Goal: Obtain resource: Download file/media

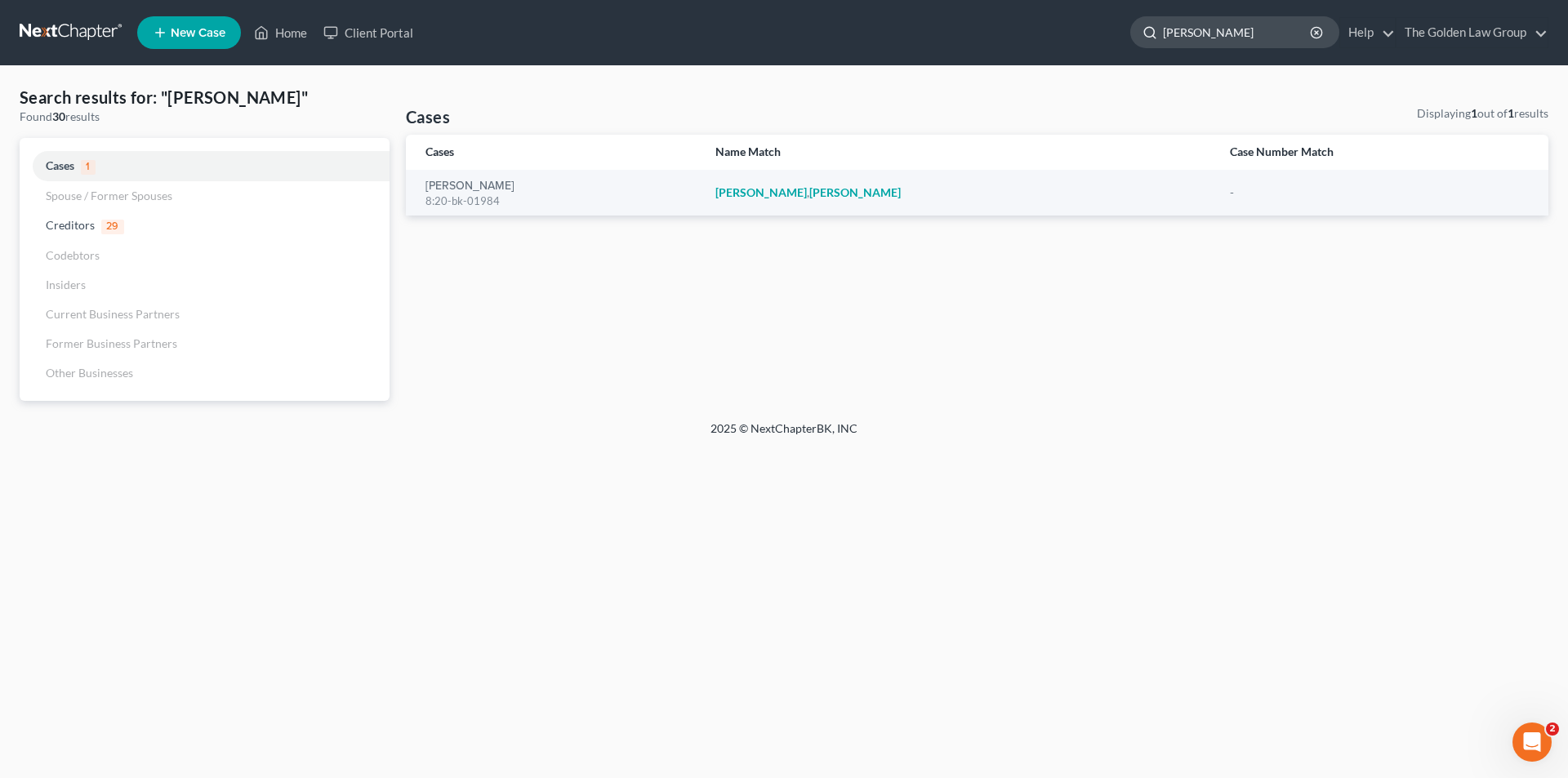
click at [1231, 30] on input "[PERSON_NAME]" at bounding box center [1237, 32] width 150 height 30
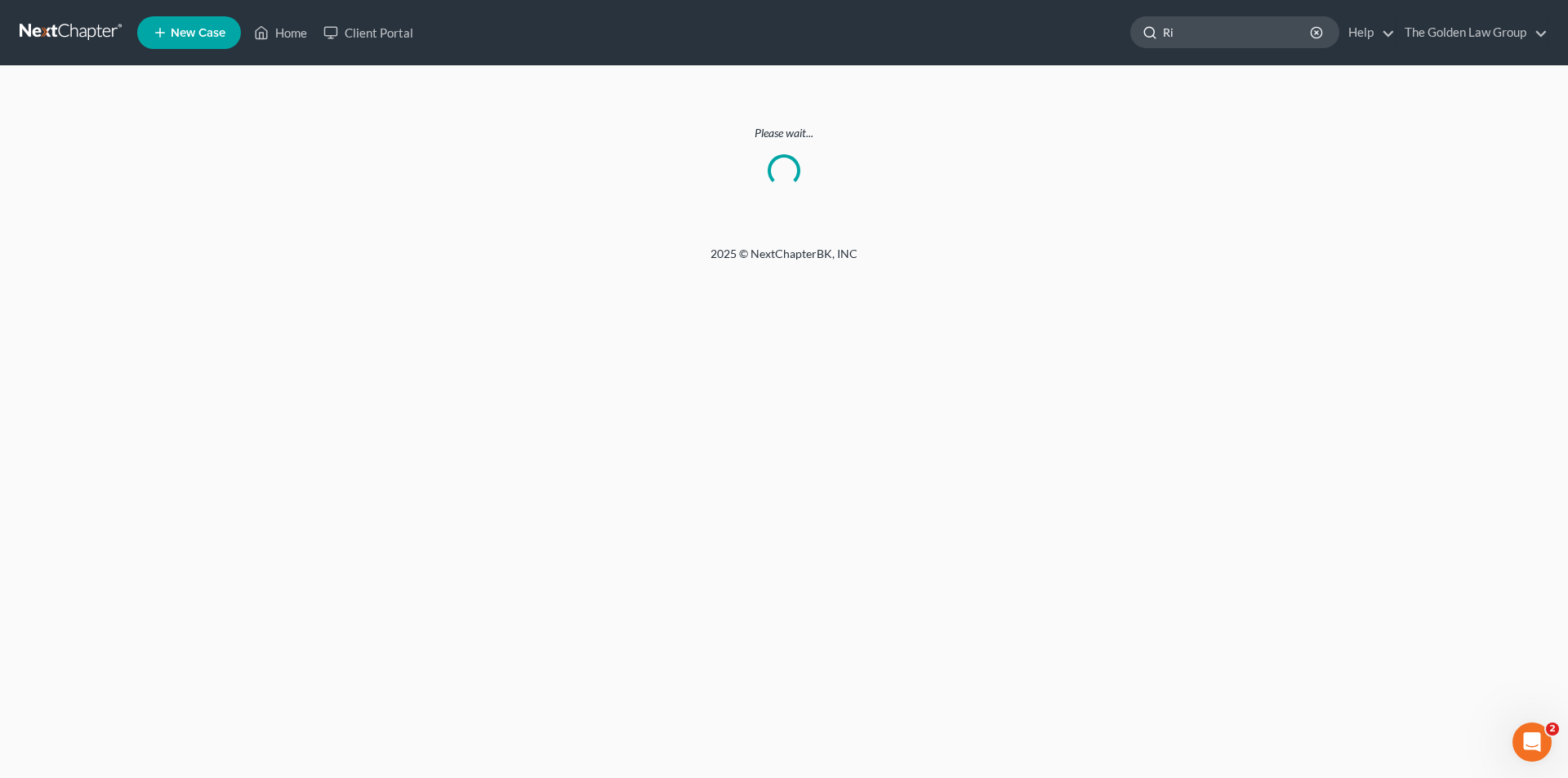
type input "R"
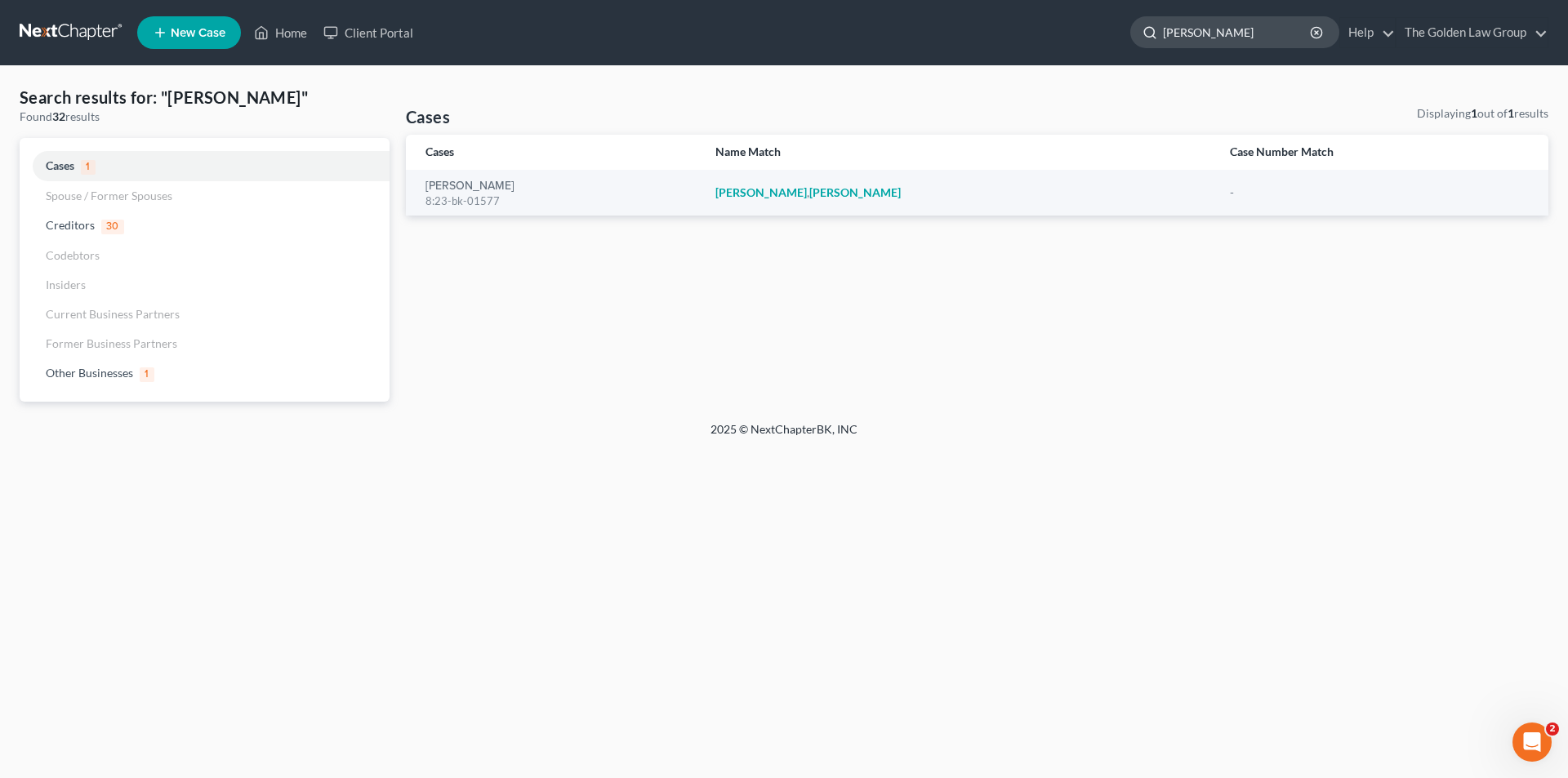
type input "[PERSON_NAME]"
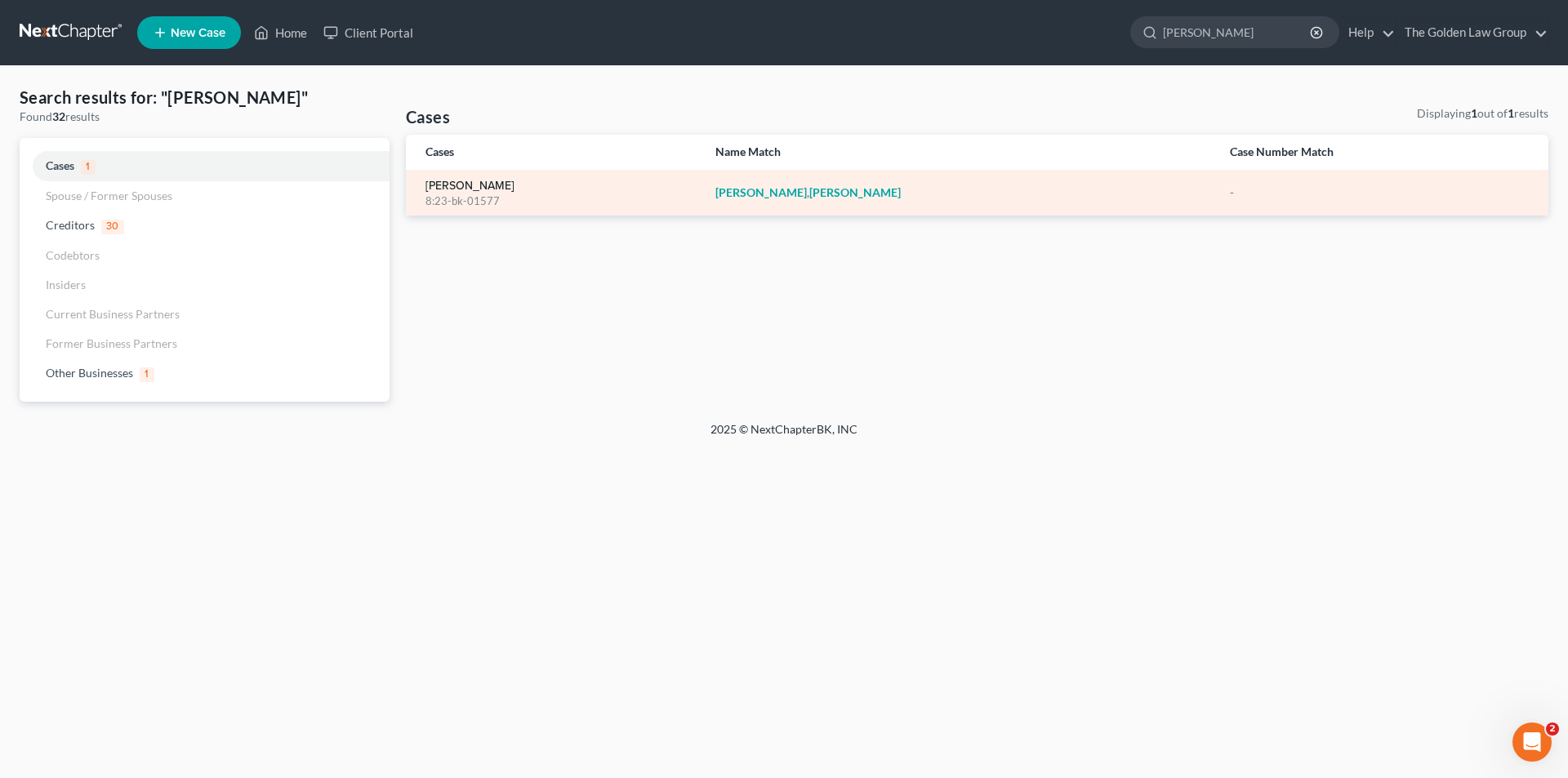
click at [475, 184] on link "[PERSON_NAME]" at bounding box center [470, 185] width 89 height 11
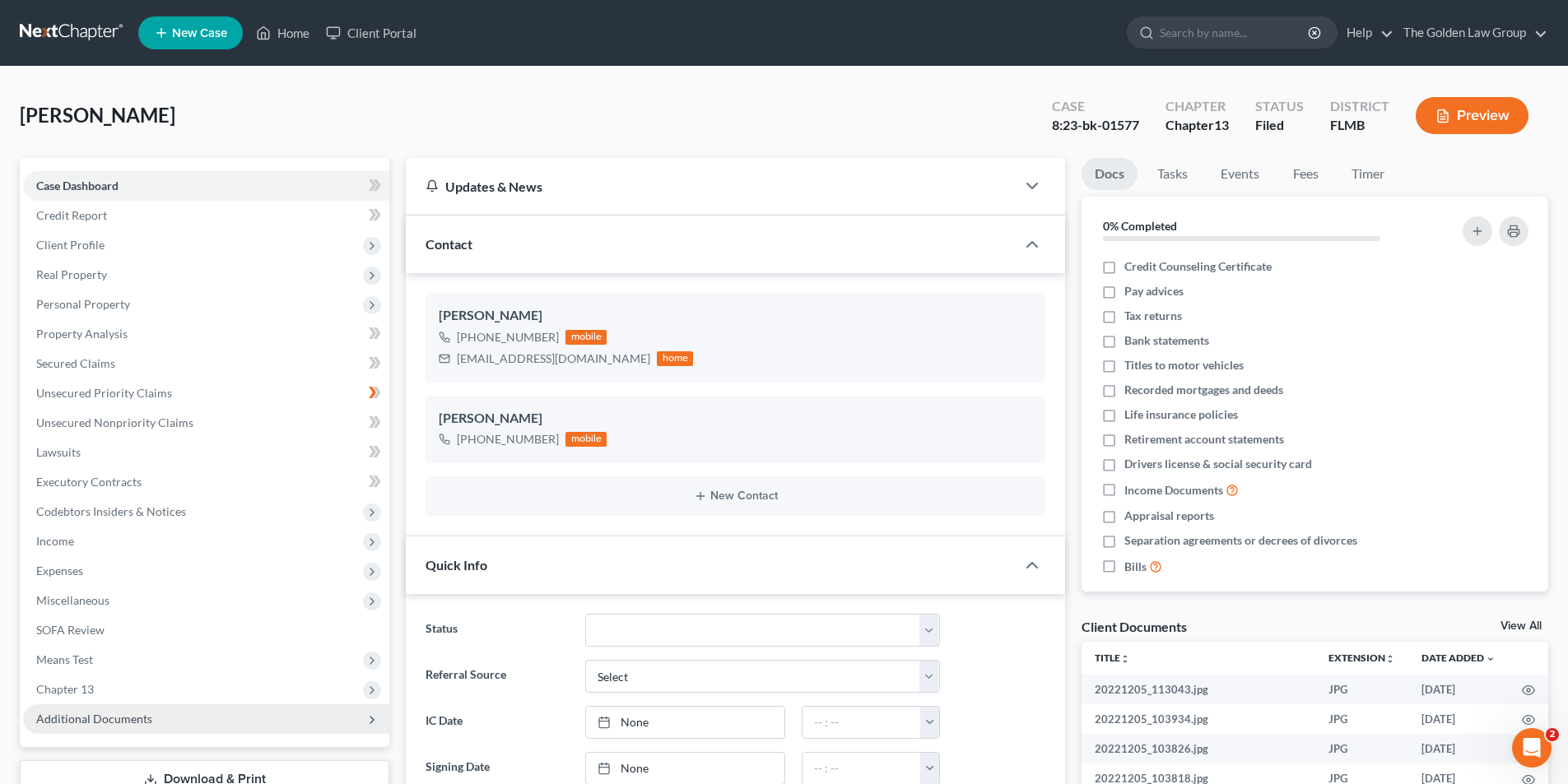
click at [116, 713] on span "Additional Documents" at bounding box center [94, 718] width 116 height 14
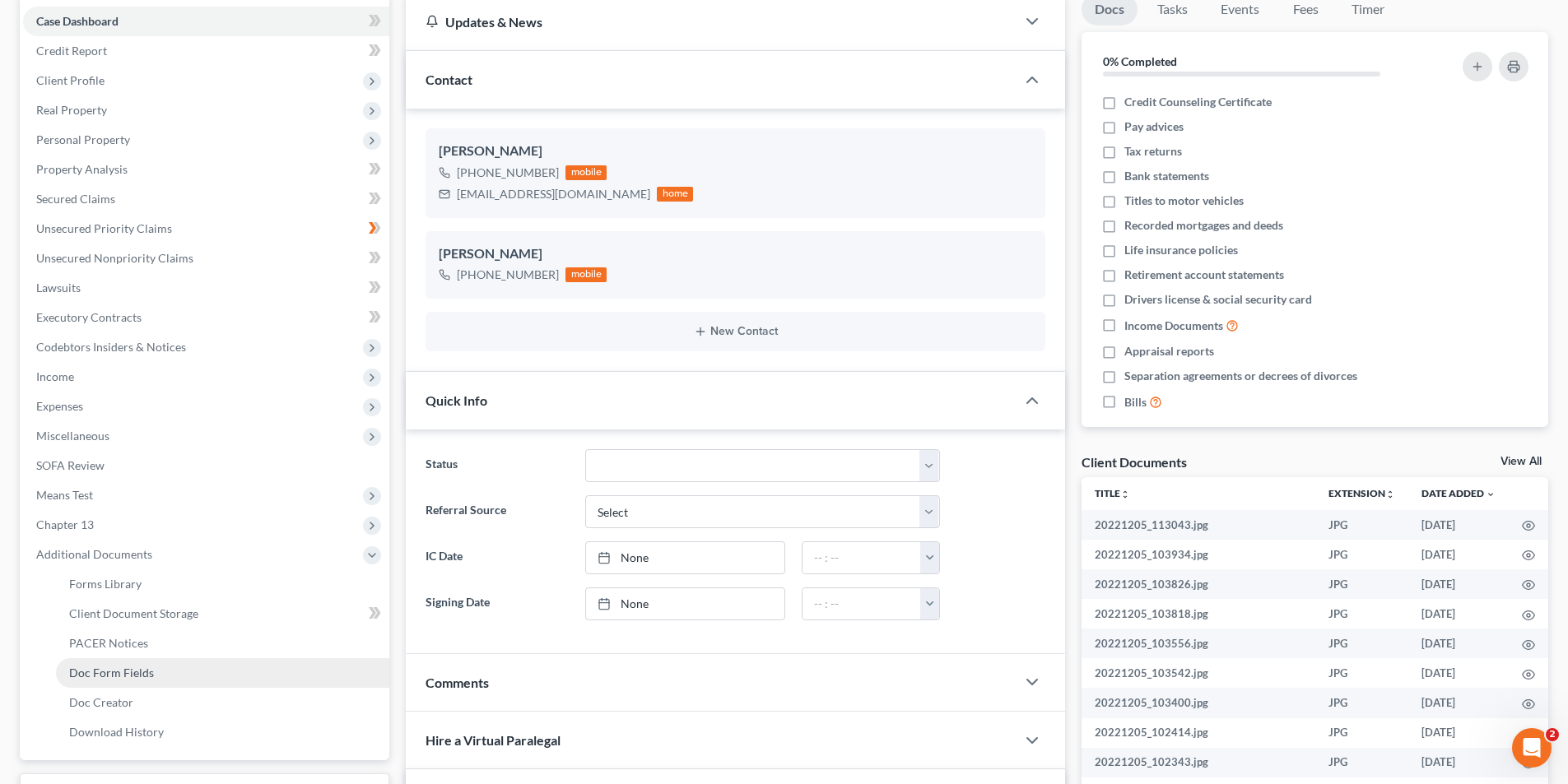
scroll to position [247, 0]
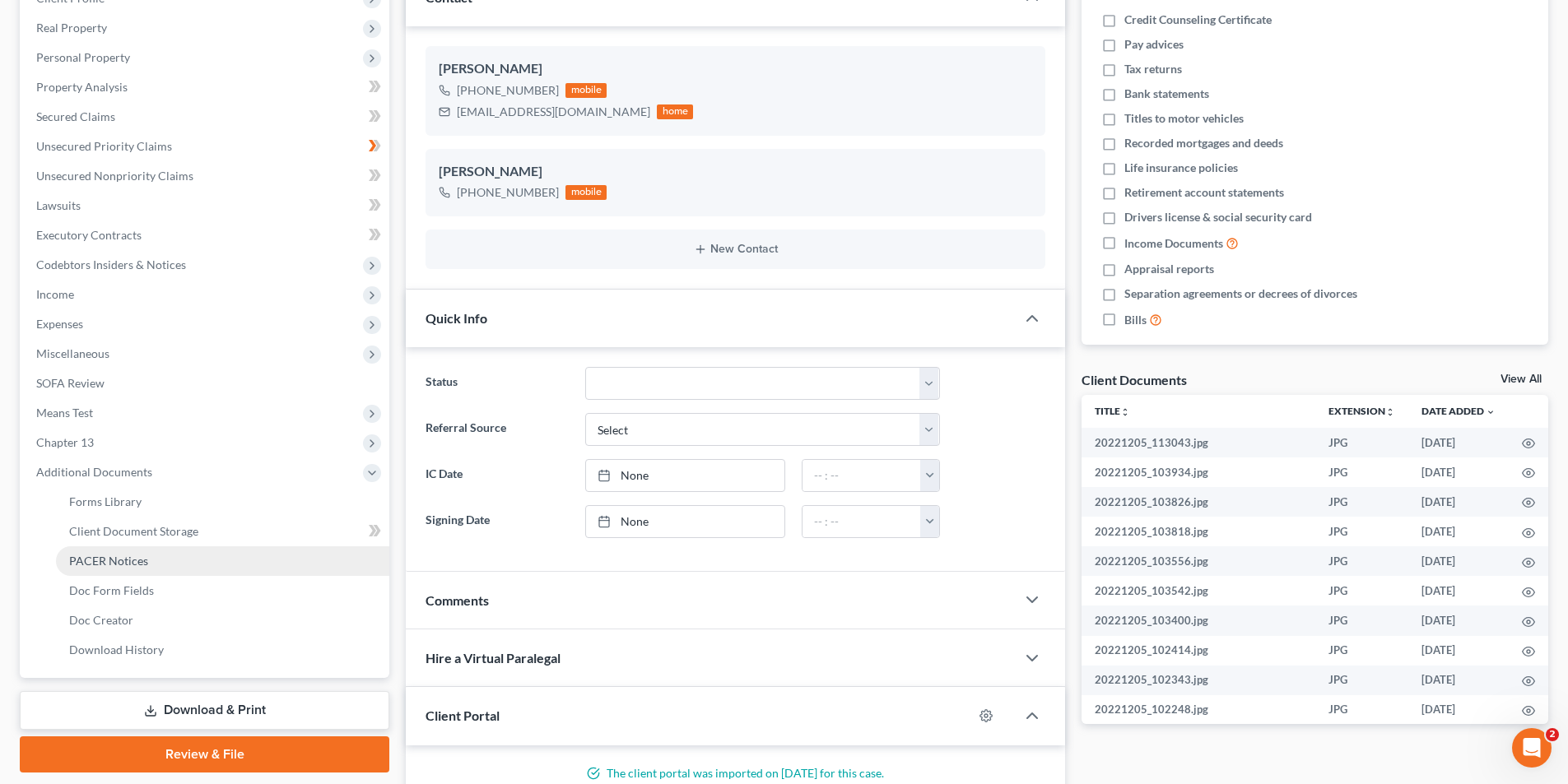
click at [141, 560] on span "PACER Notices" at bounding box center [108, 561] width 79 height 14
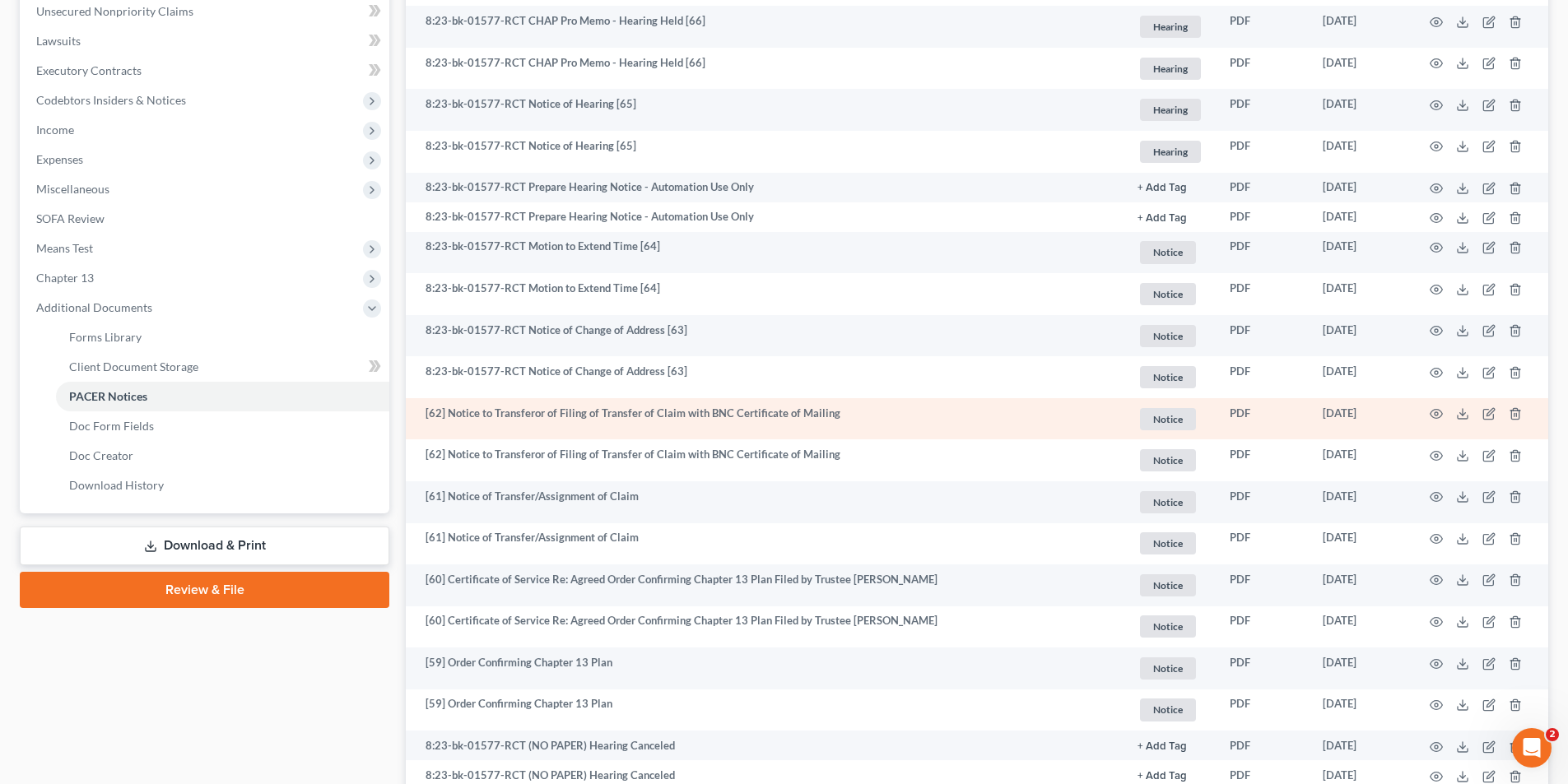
scroll to position [576, 0]
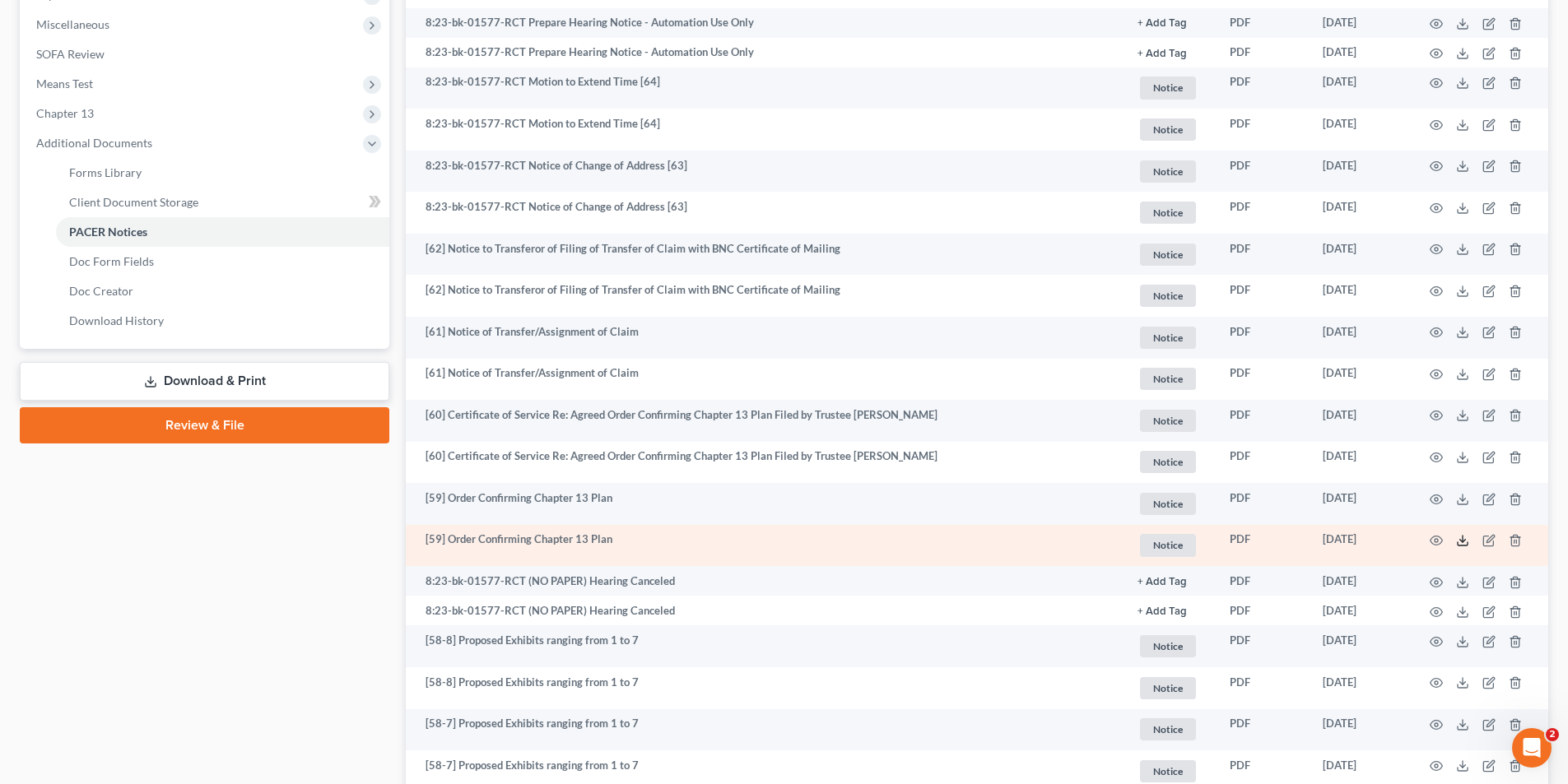
click at [1458, 539] on icon at bounding box center [1462, 540] width 13 height 13
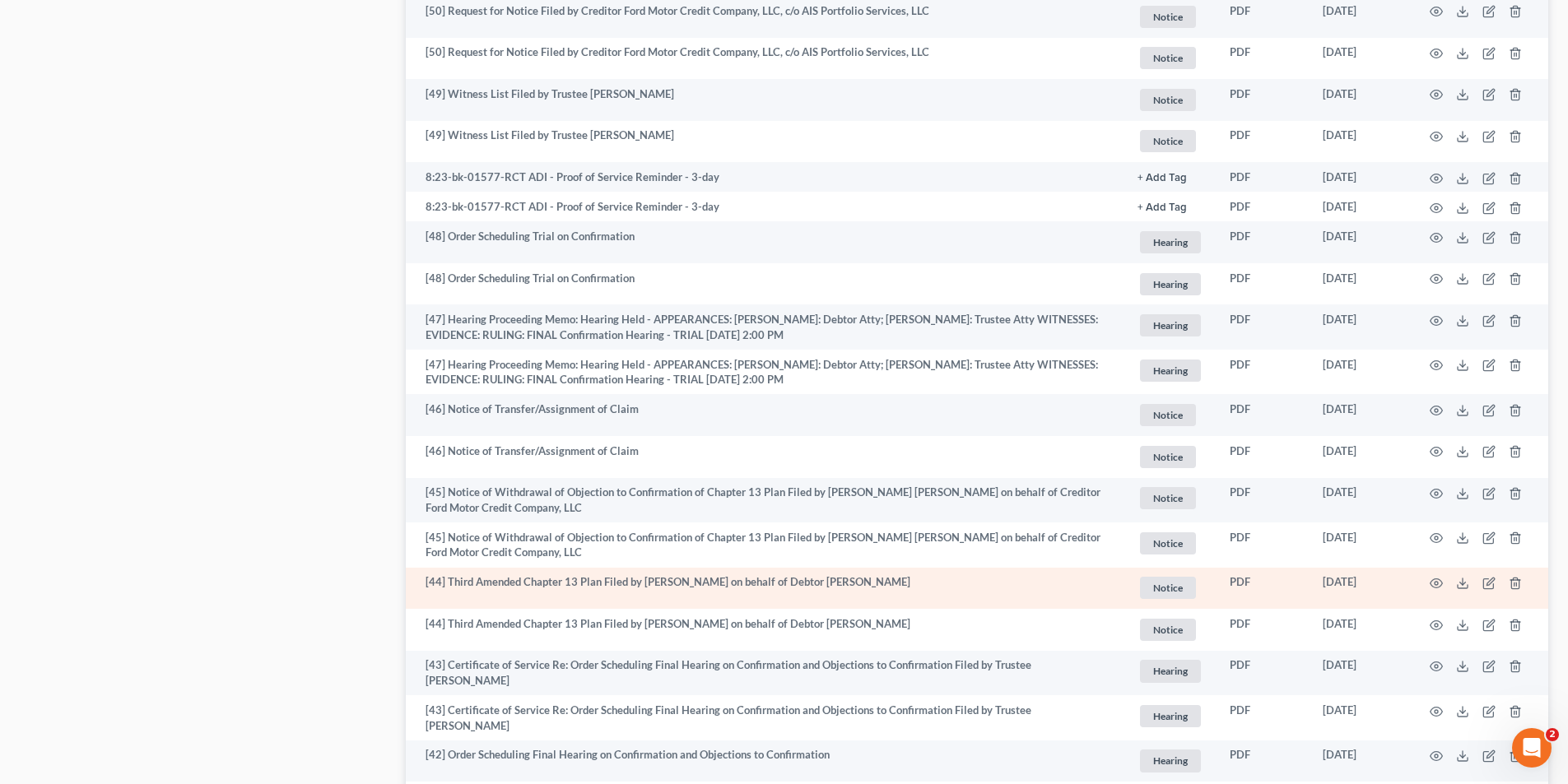
scroll to position [2909, 0]
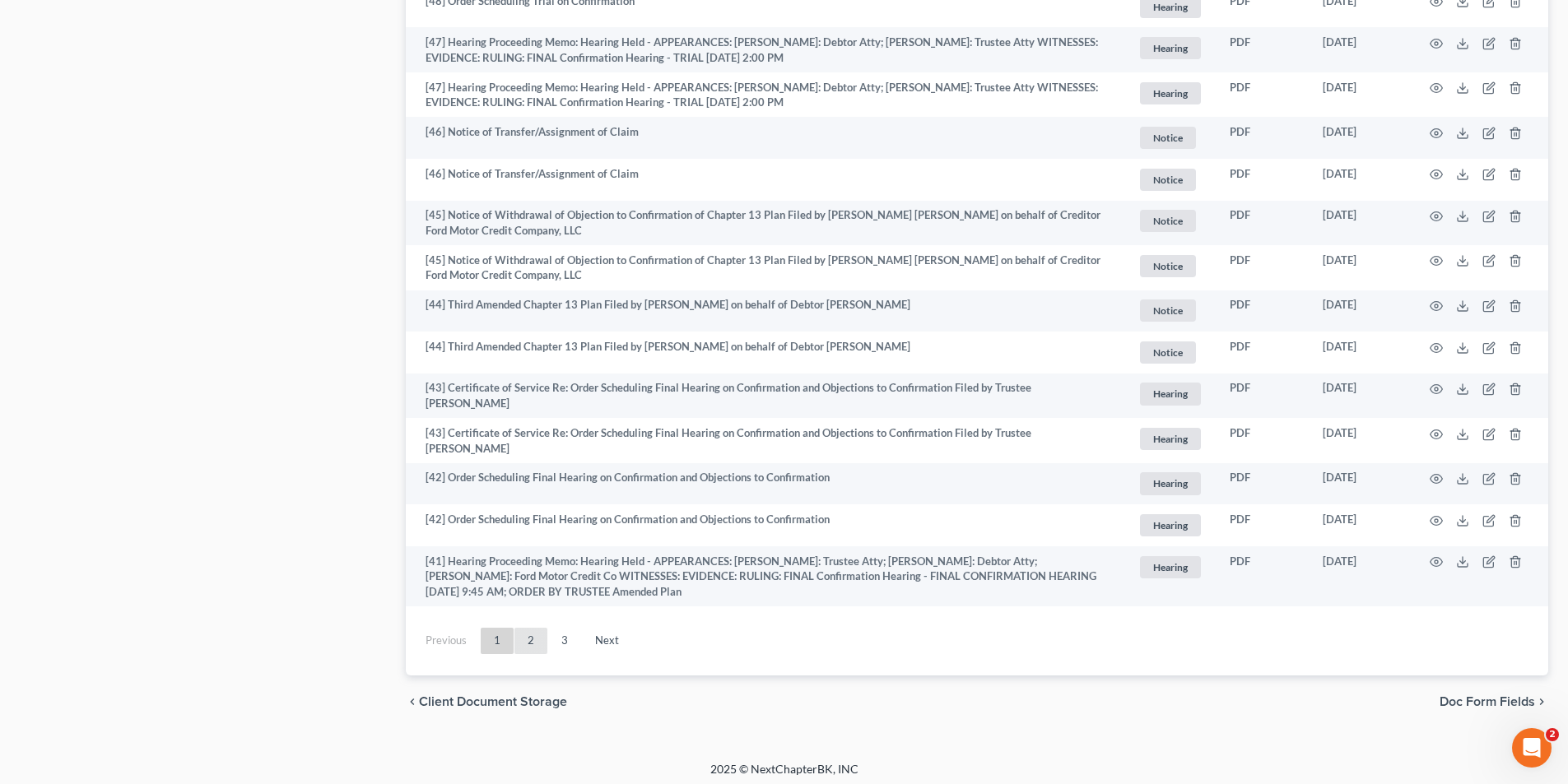
click at [533, 639] on link "2" at bounding box center [530, 640] width 33 height 27
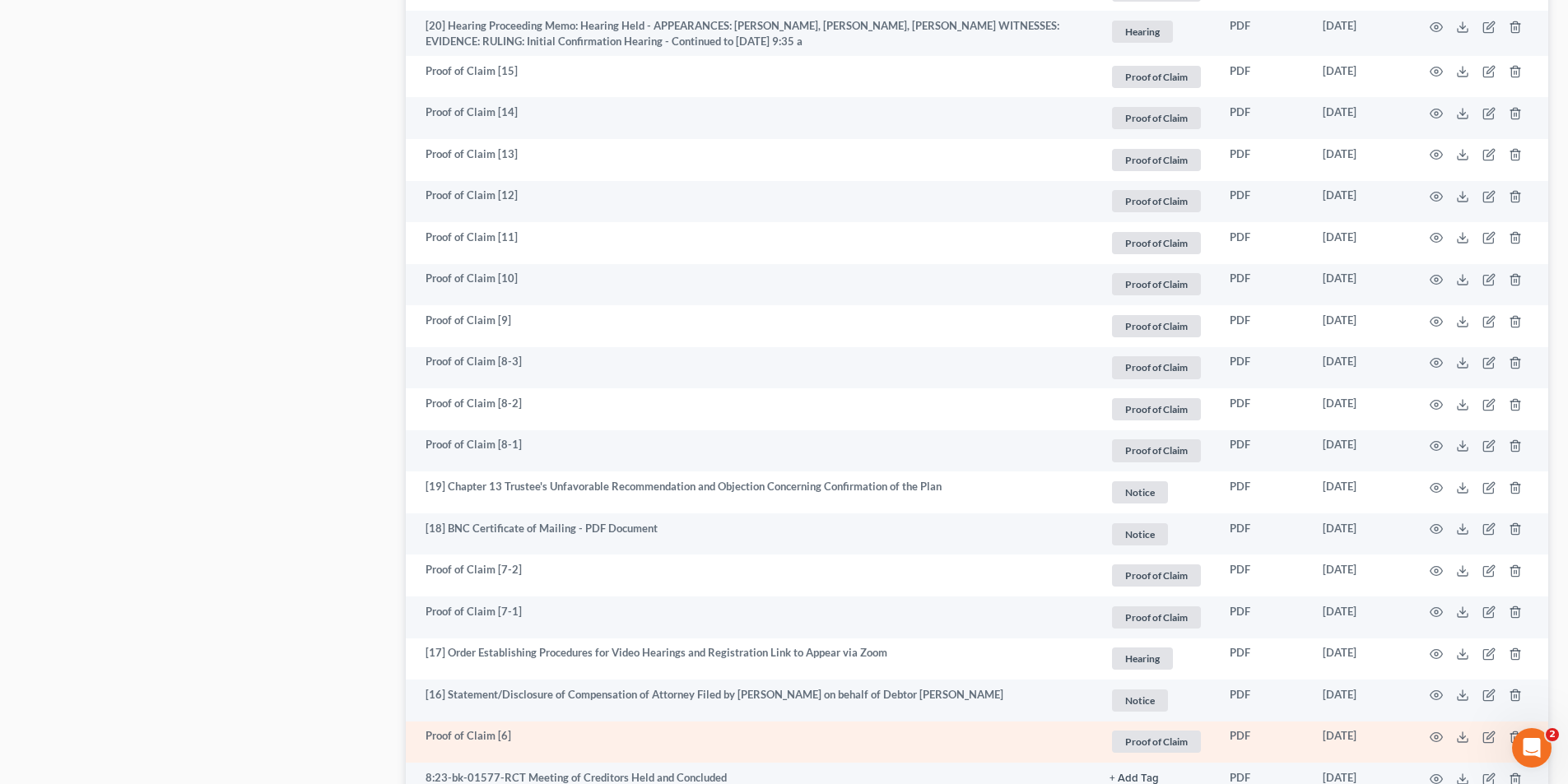
scroll to position [1758, 0]
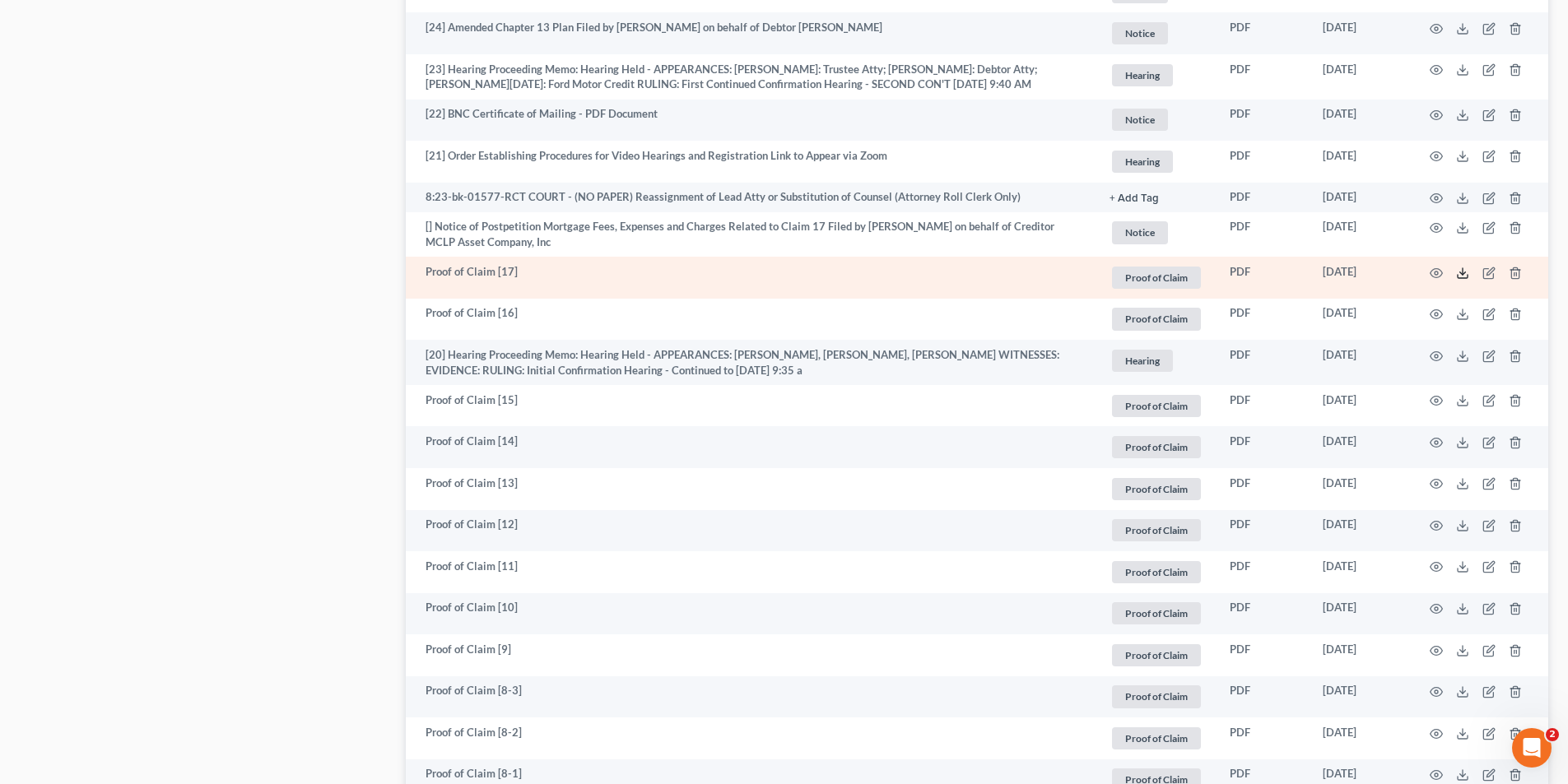
click at [1459, 267] on icon at bounding box center [1462, 273] width 13 height 13
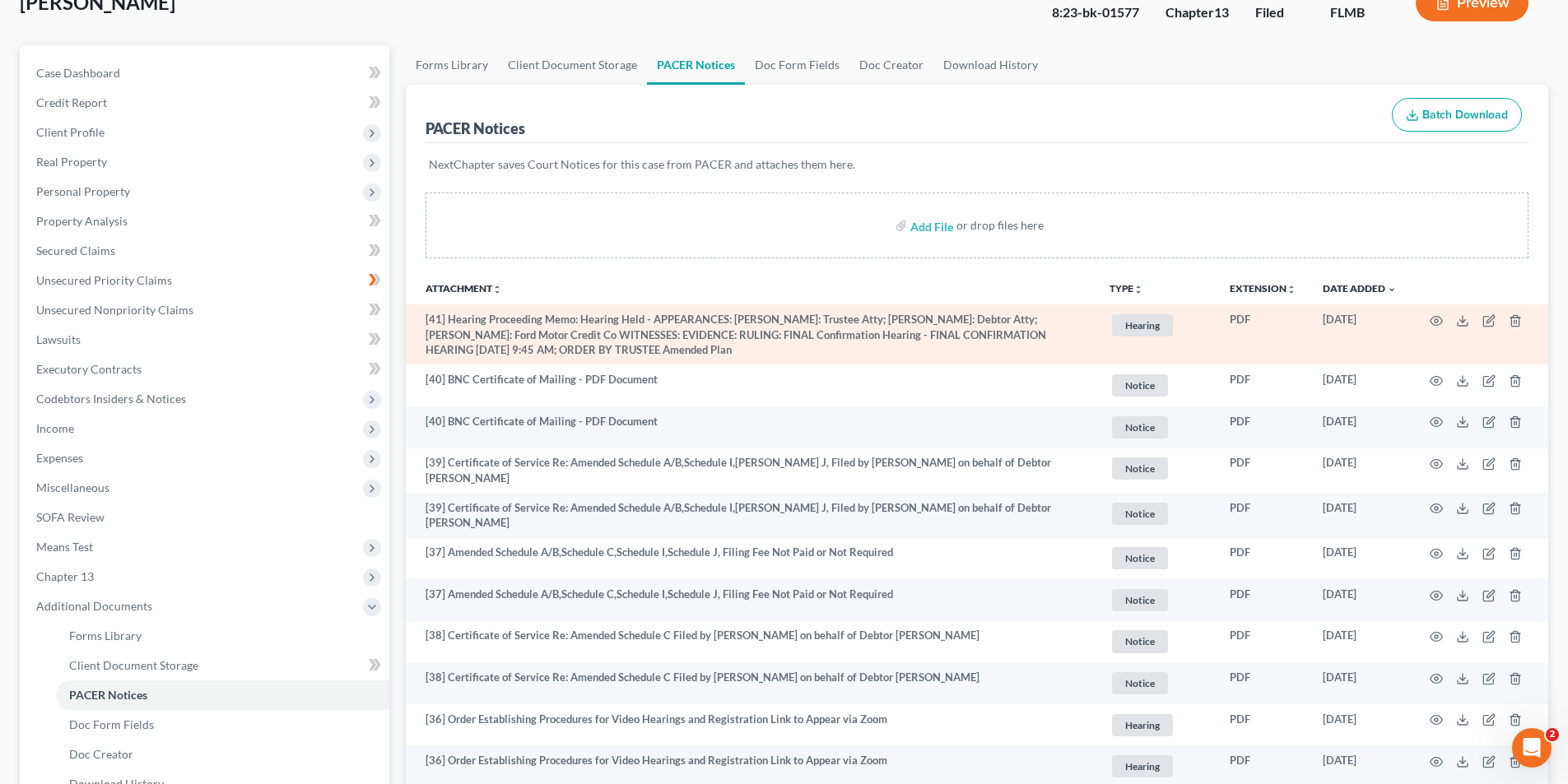
scroll to position [0, 0]
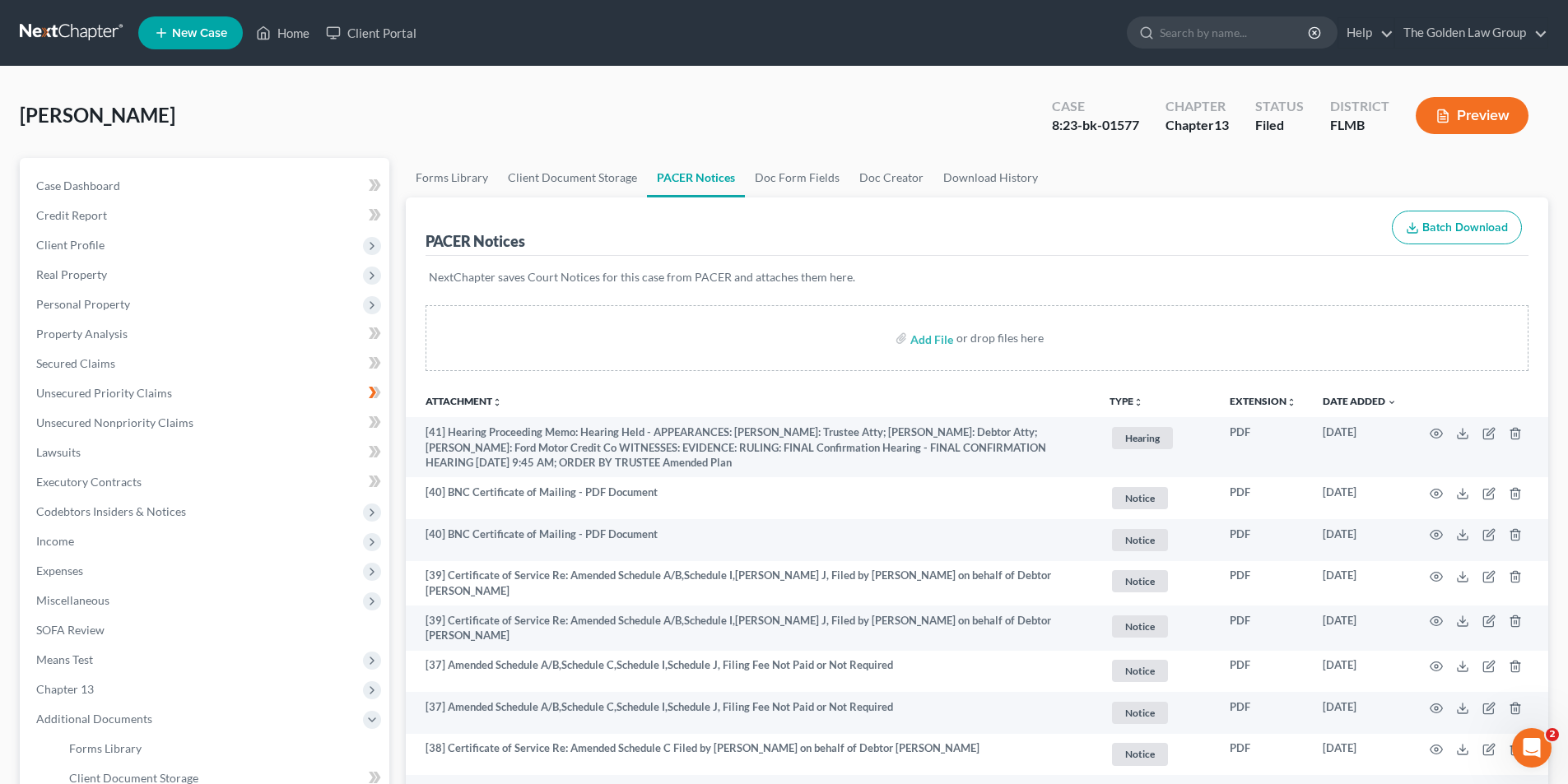
click at [1470, 113] on button "Preview" at bounding box center [1471, 116] width 113 height 37
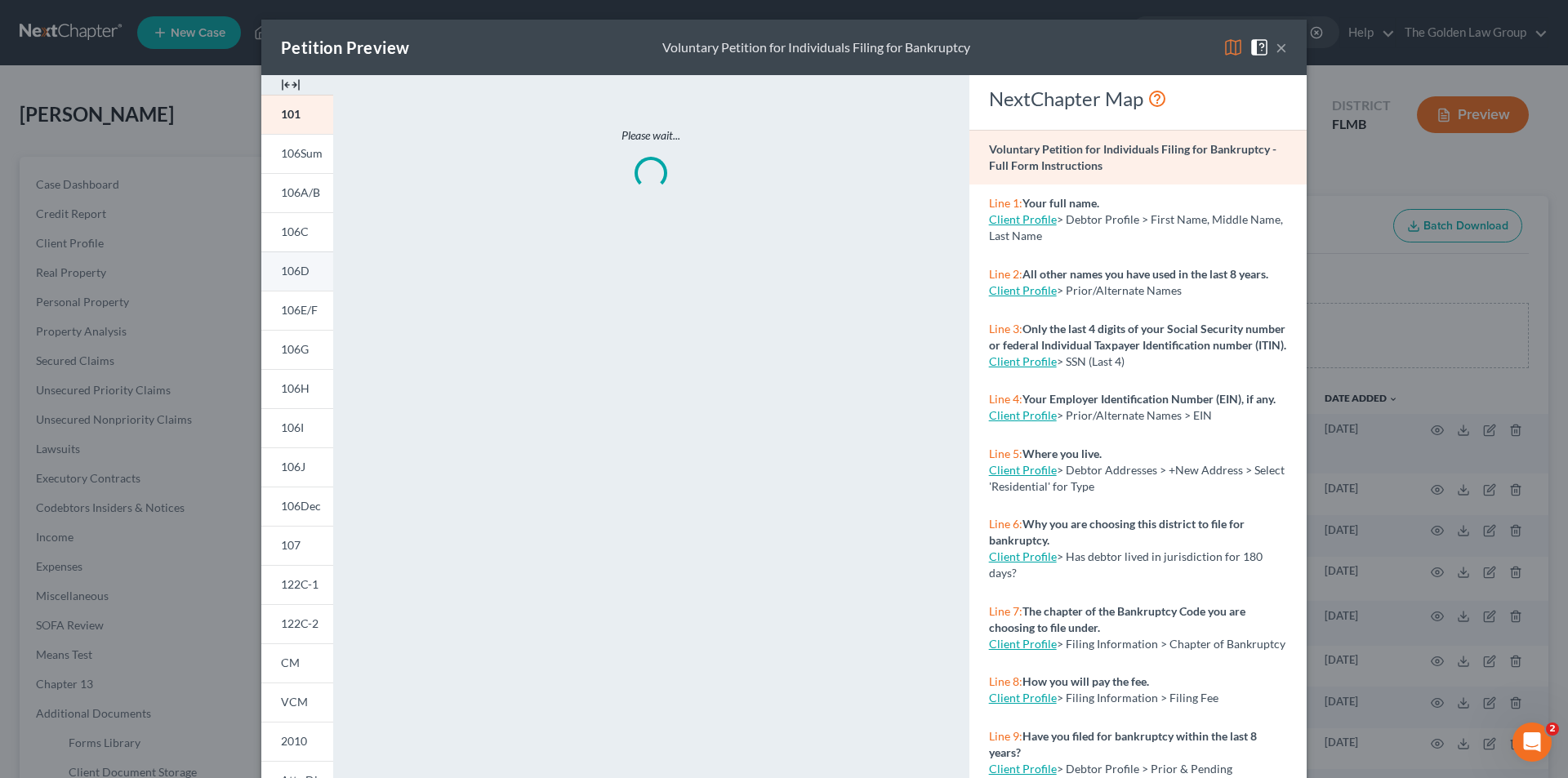
click at [291, 266] on span "106D" at bounding box center [295, 271] width 28 height 14
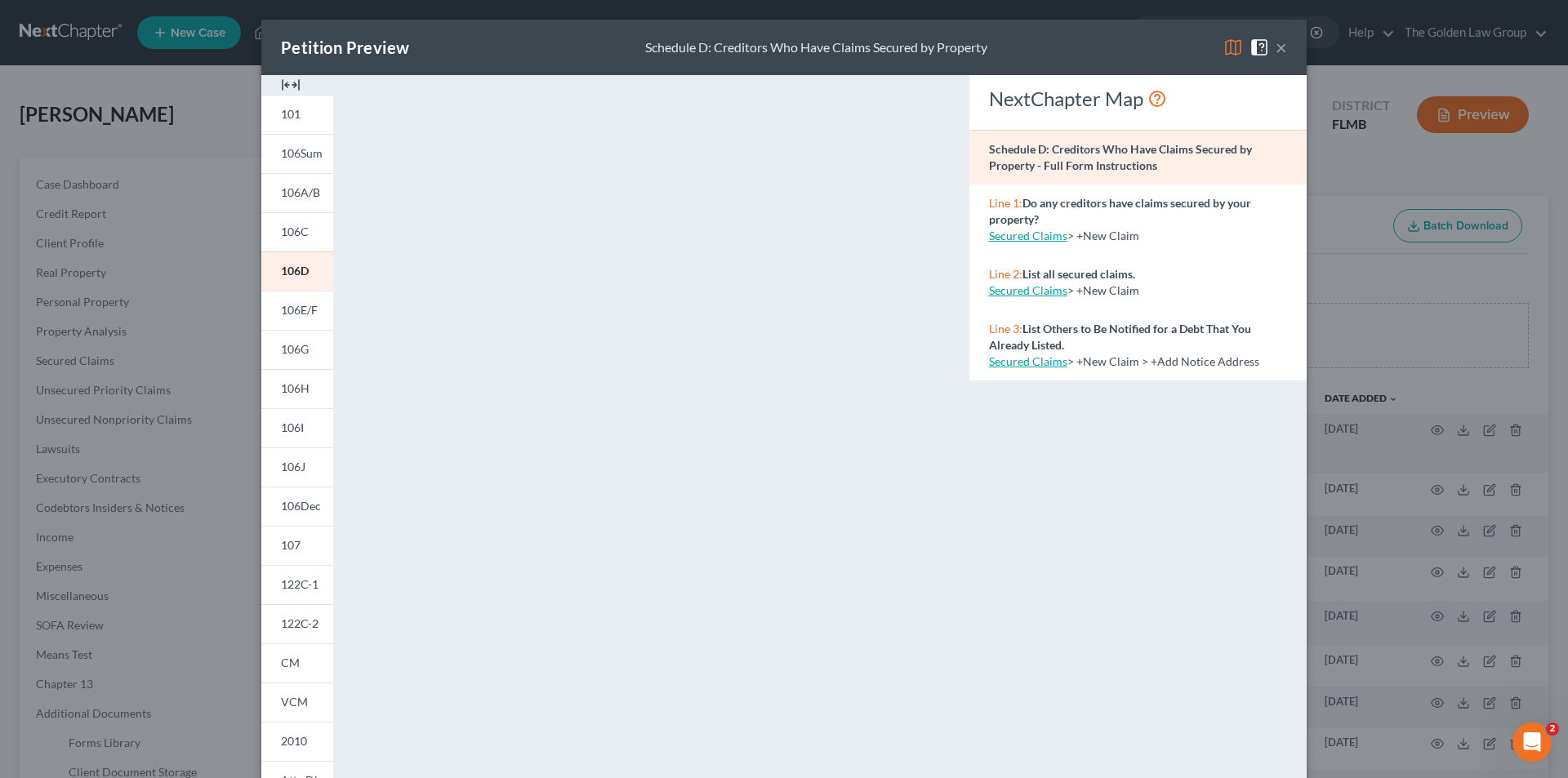
click at [192, 338] on div "Petition Preview Schedule D: Creditors Who Have Claims Secured by Property × 10…" at bounding box center [784, 389] width 1568 height 778
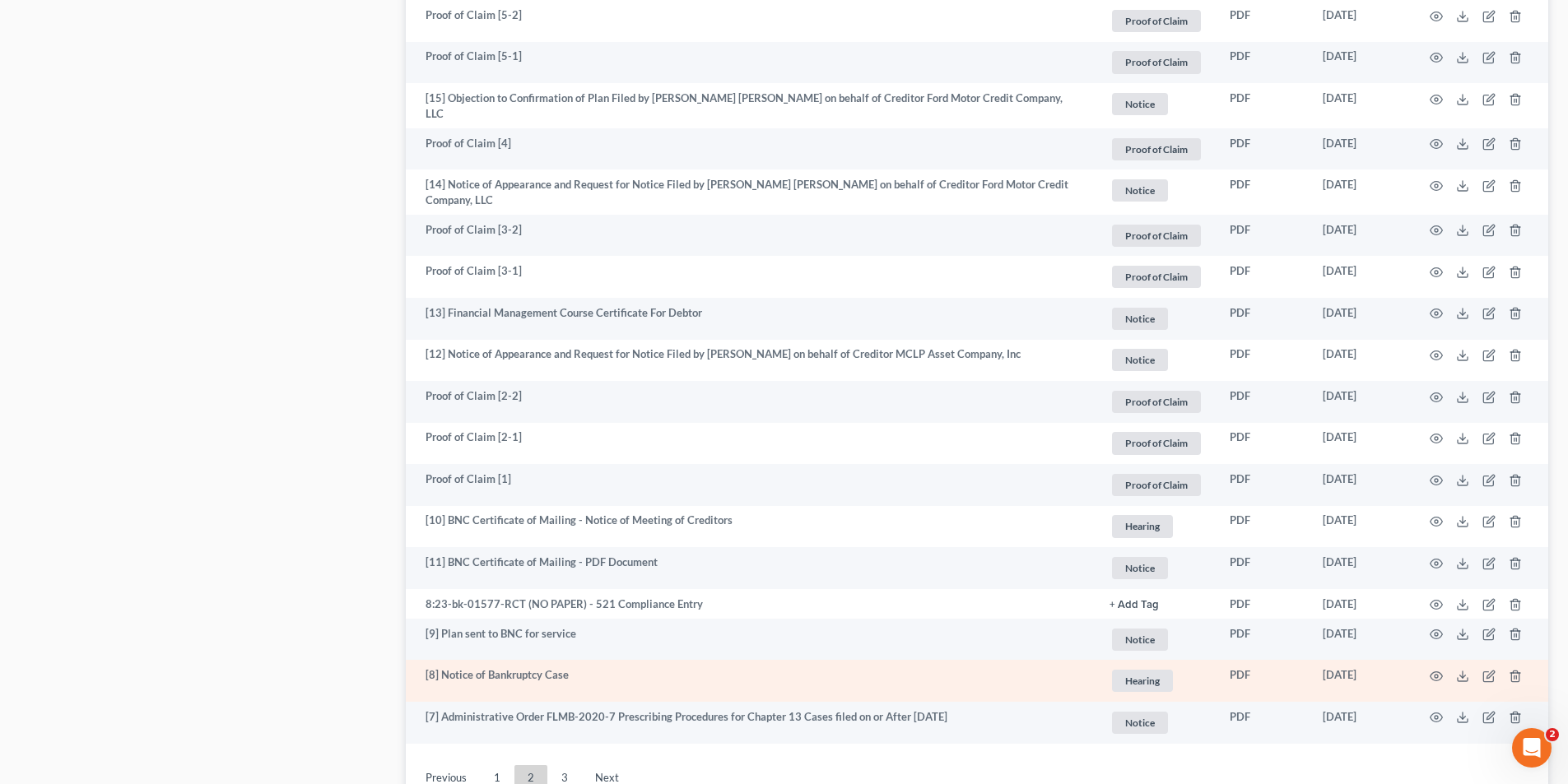
scroll to position [2979, 0]
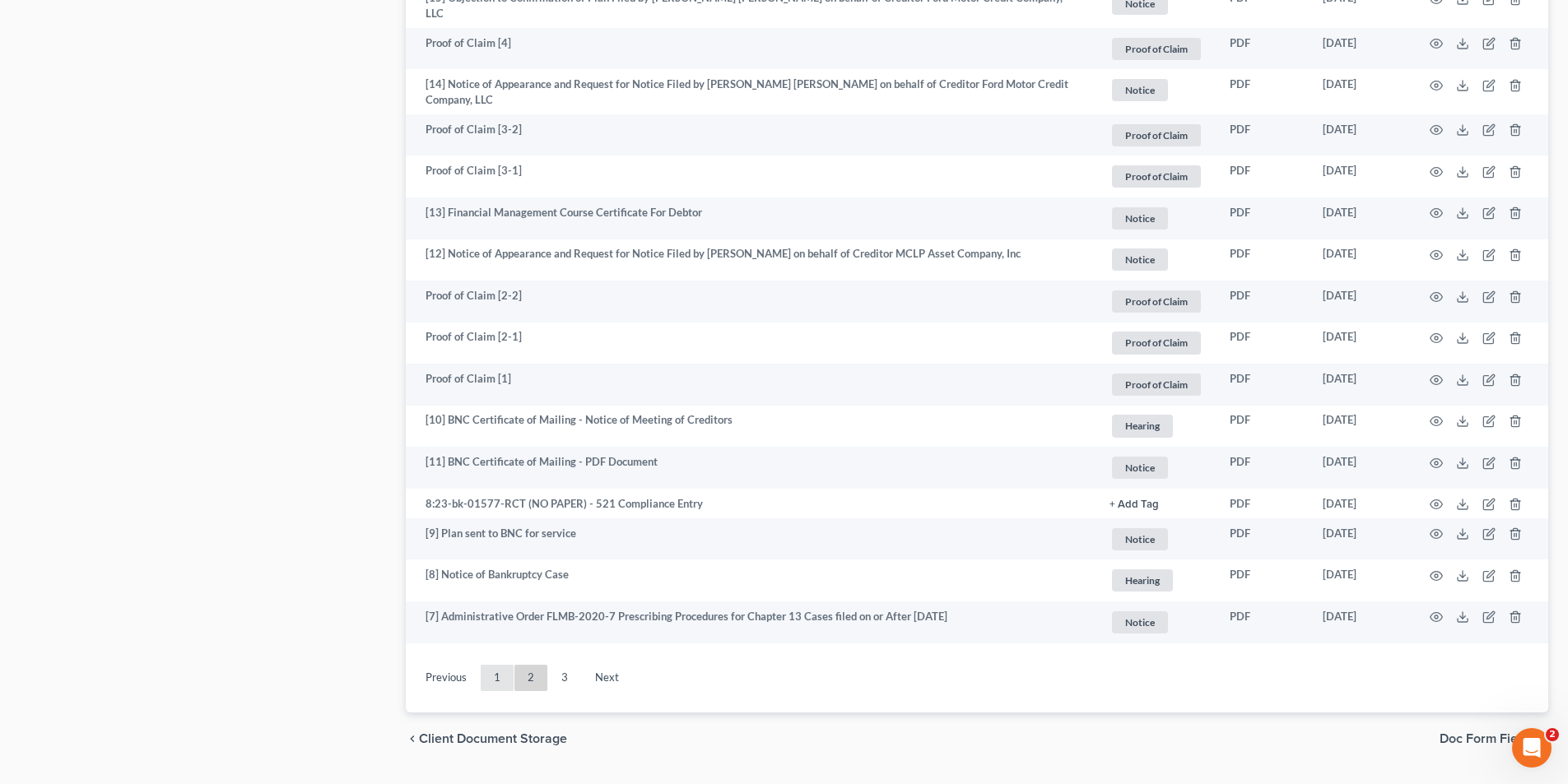
click at [495, 664] on link "1" at bounding box center [496, 678] width 33 height 27
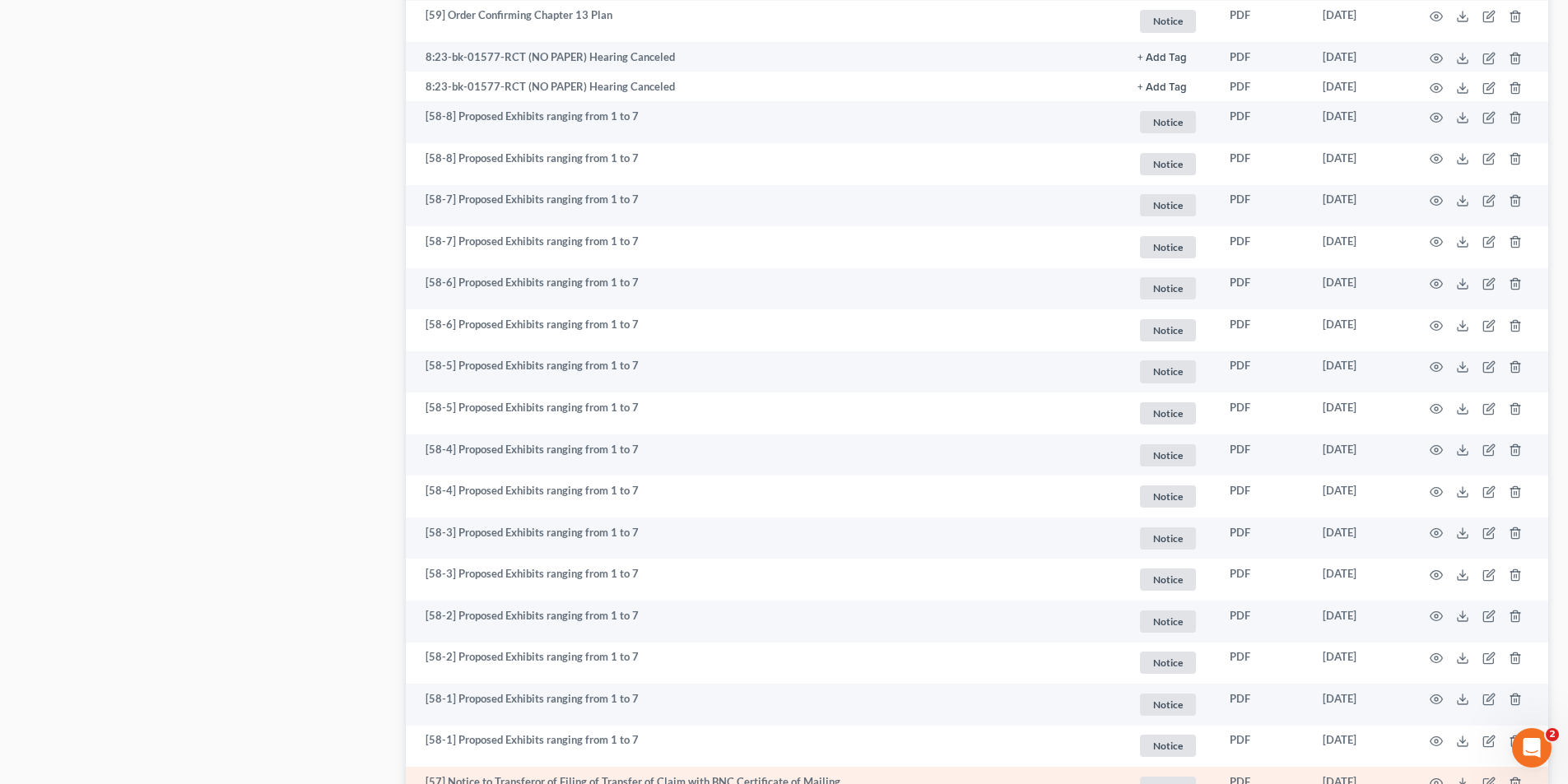
scroll to position [771, 0]
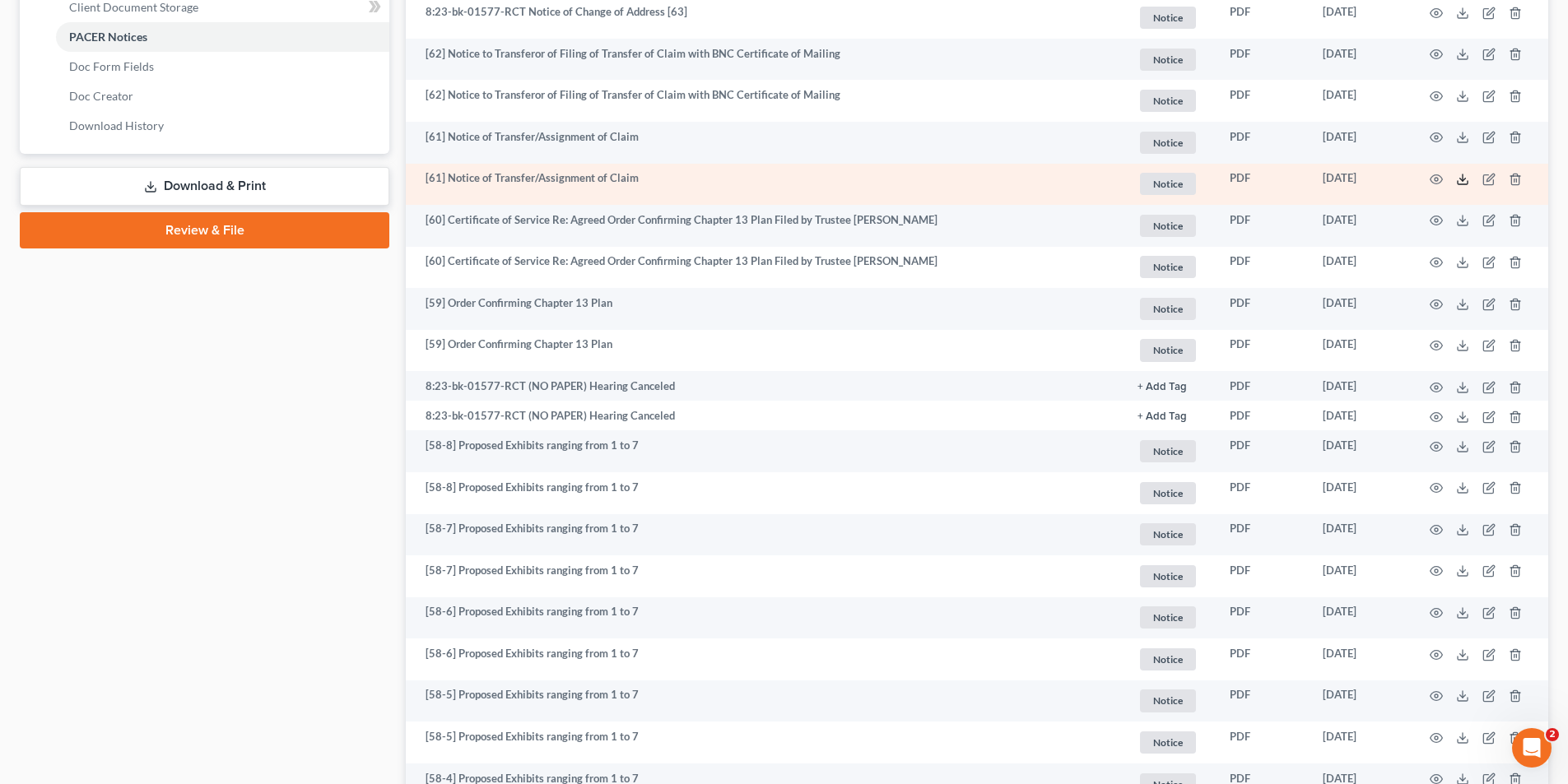
click at [1461, 177] on icon at bounding box center [1462, 179] width 13 height 13
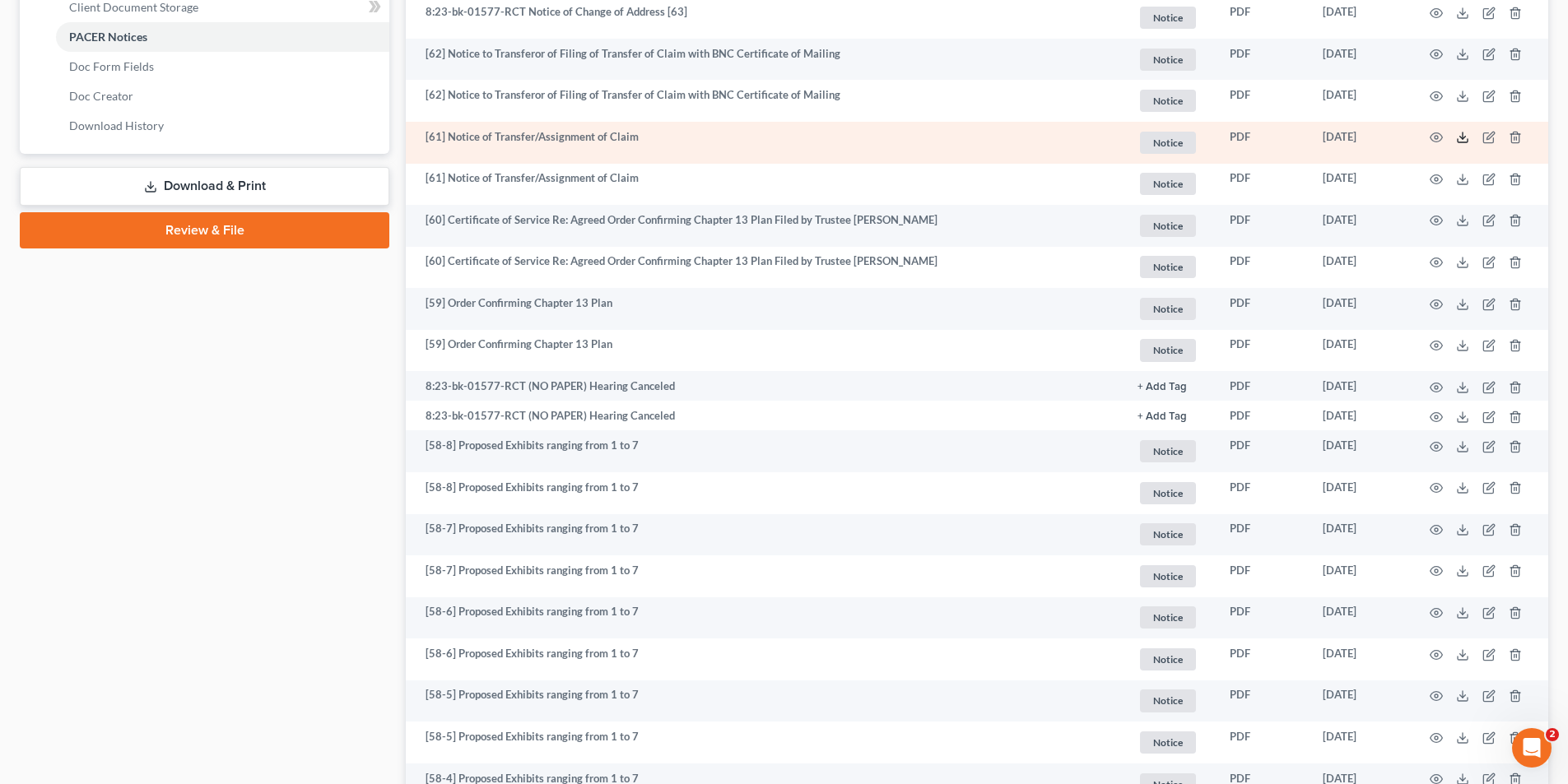
click at [1465, 136] on icon at bounding box center [1462, 137] width 13 height 13
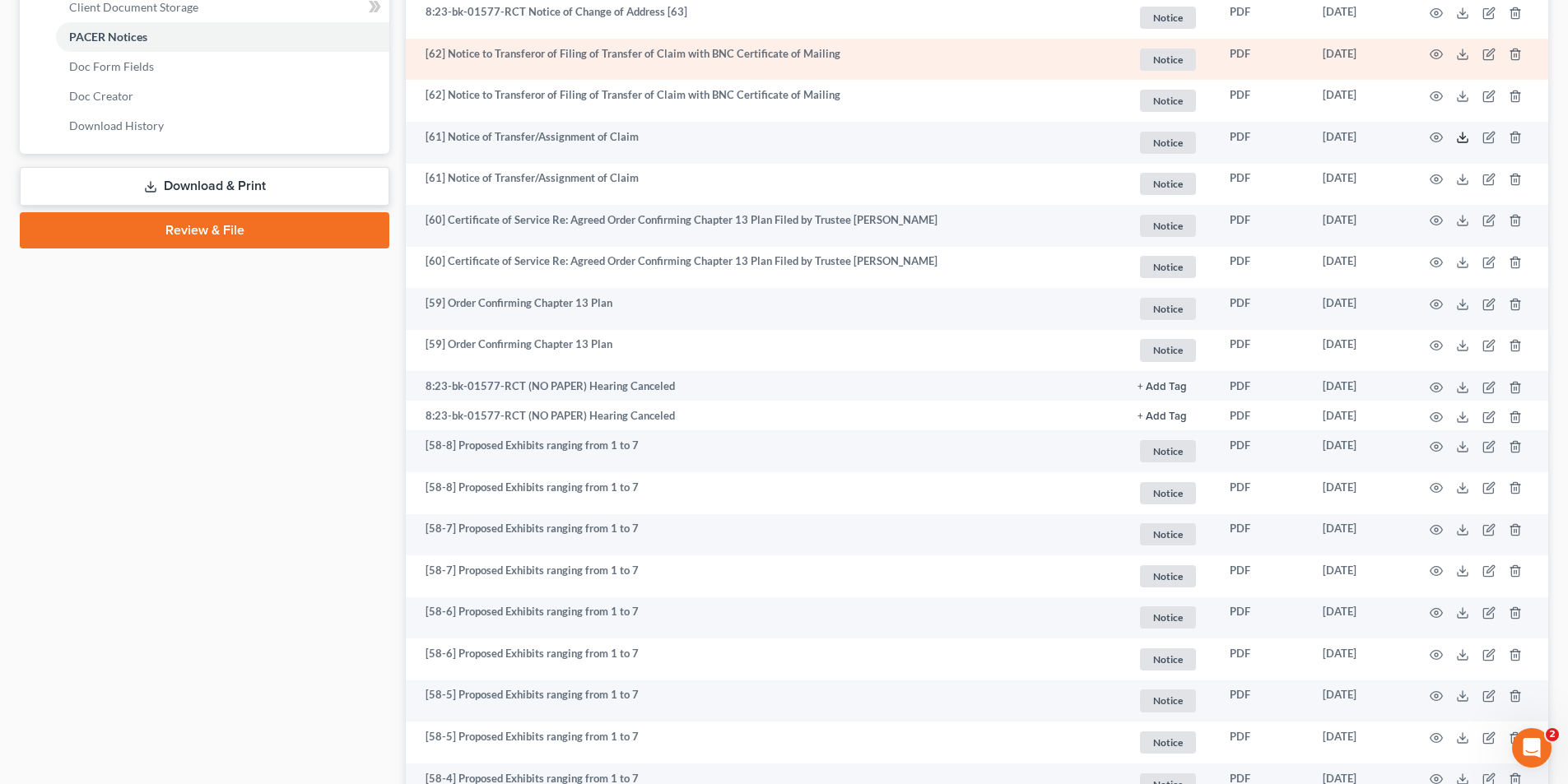
scroll to position [606, 0]
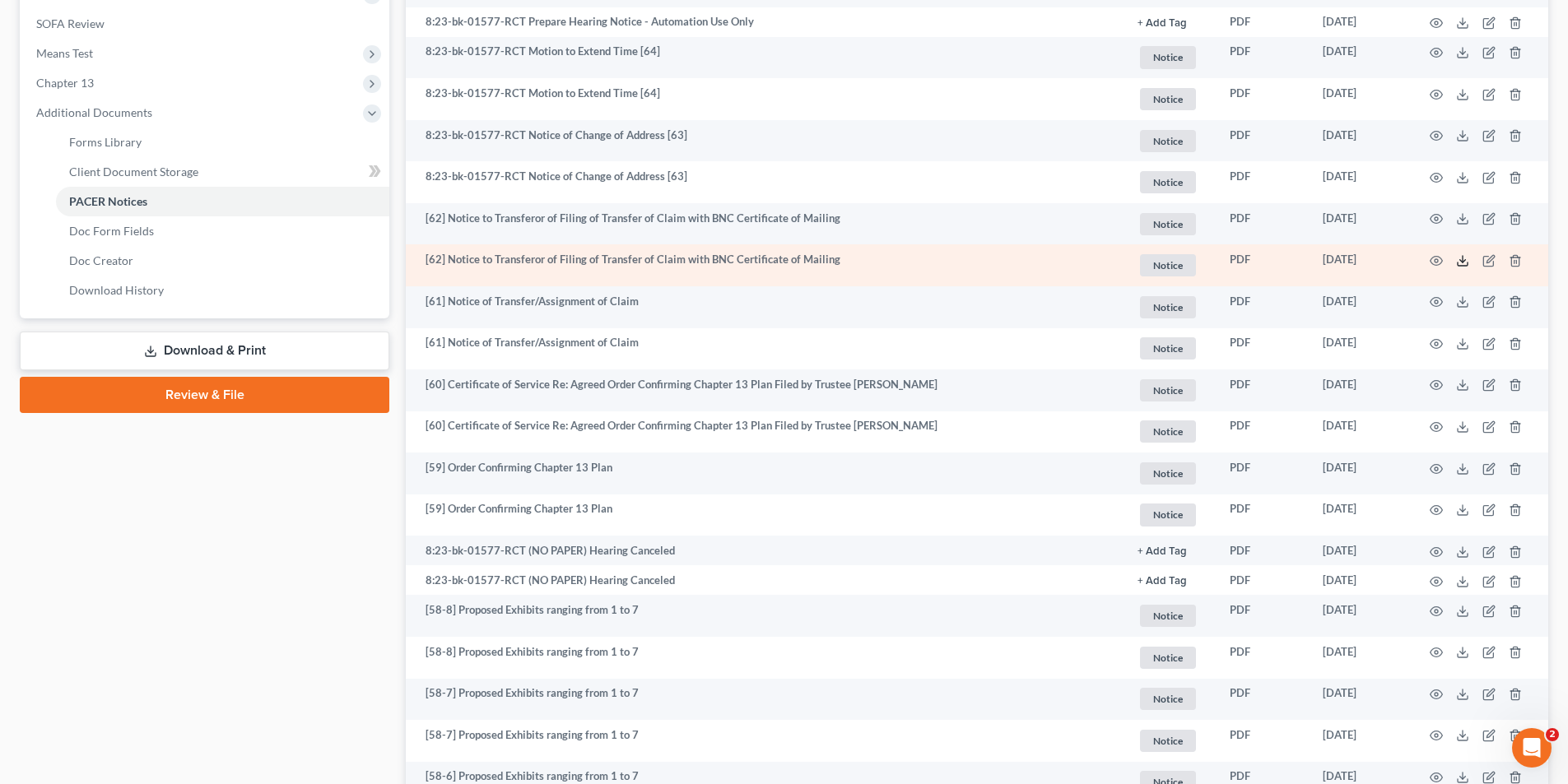
click at [1464, 260] on polyline at bounding box center [1463, 260] width 5 height 3
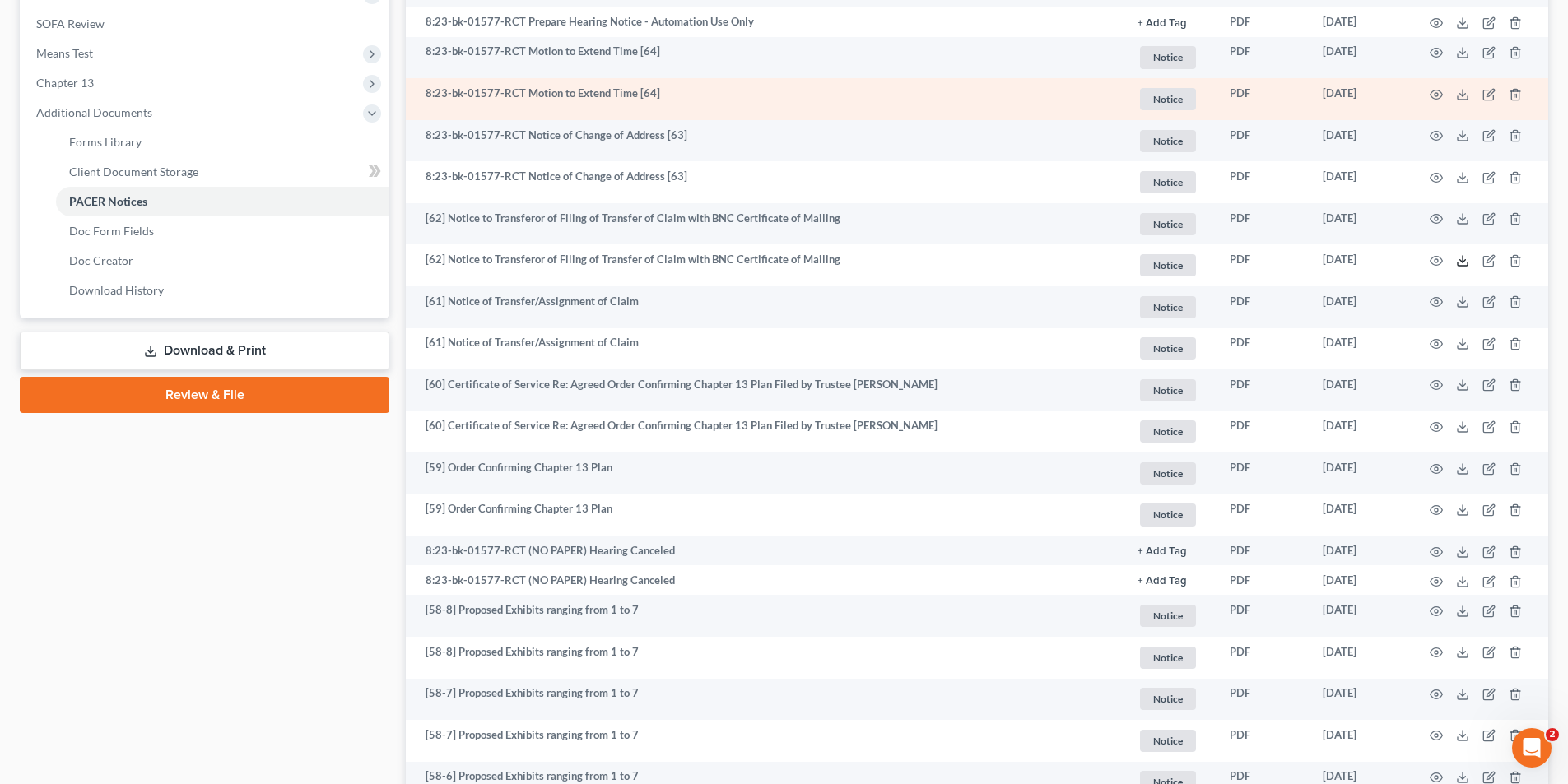
scroll to position [442, 0]
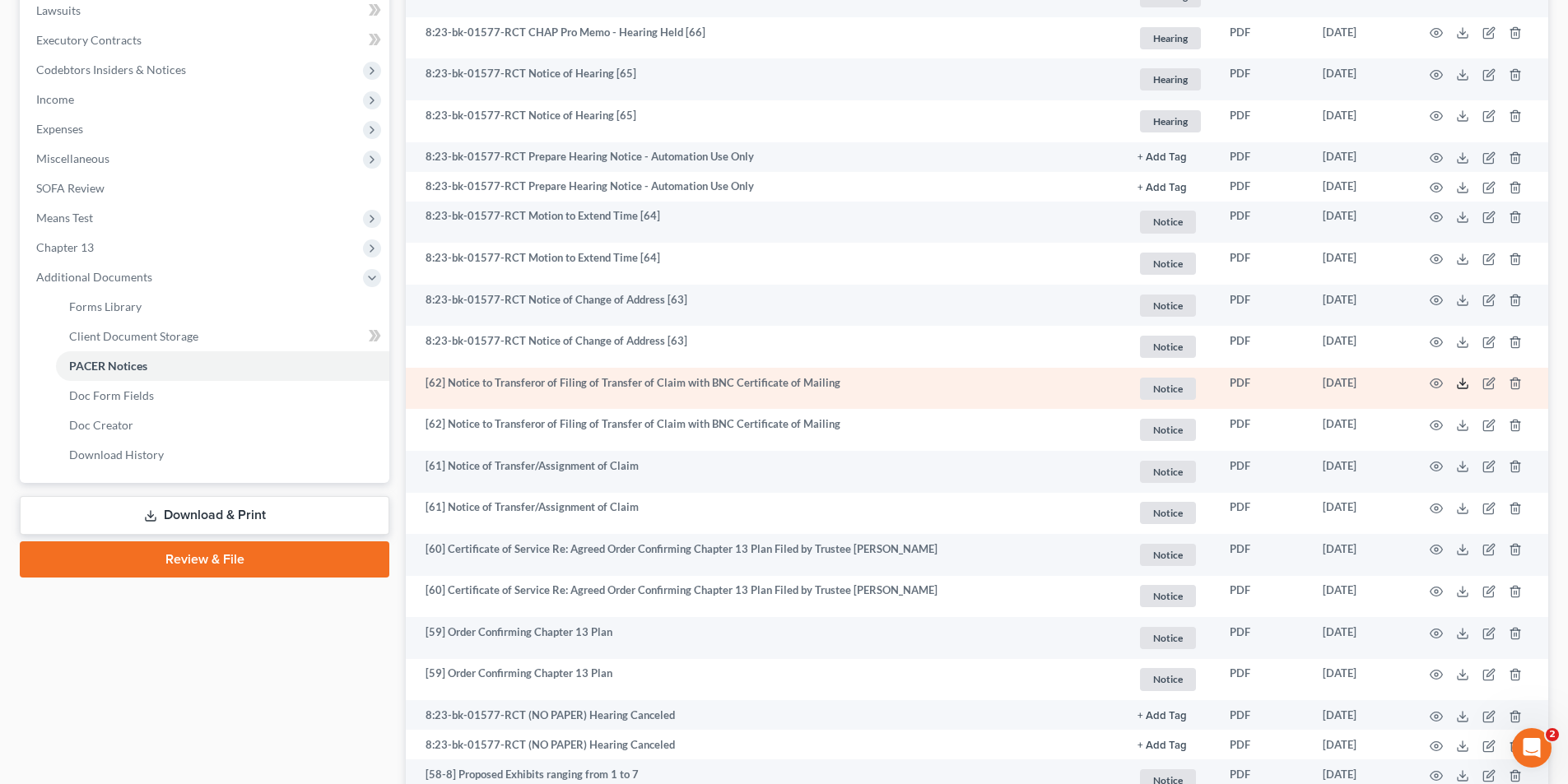
click at [1463, 381] on icon at bounding box center [1462, 383] width 13 height 13
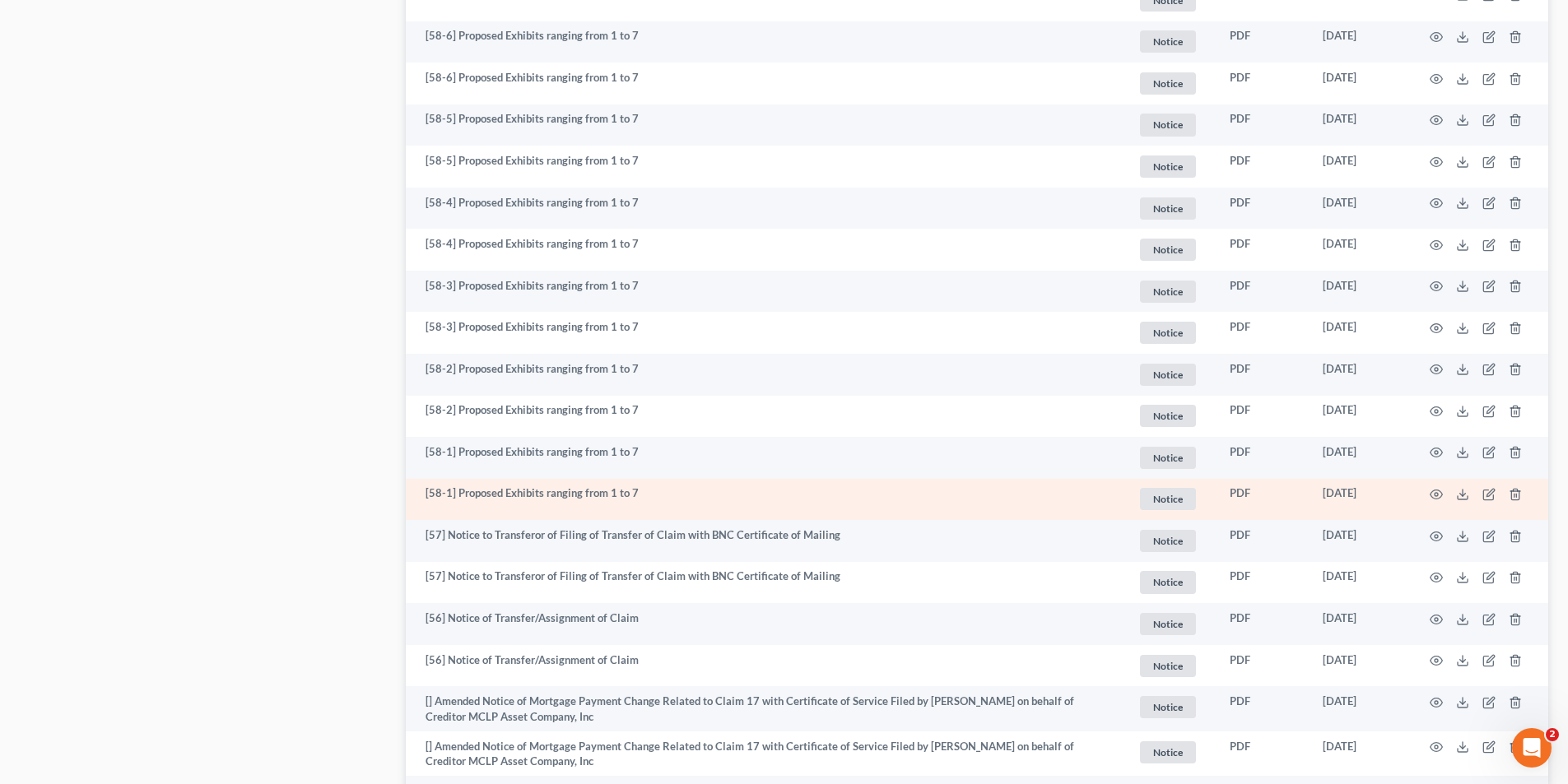
scroll to position [1429, 0]
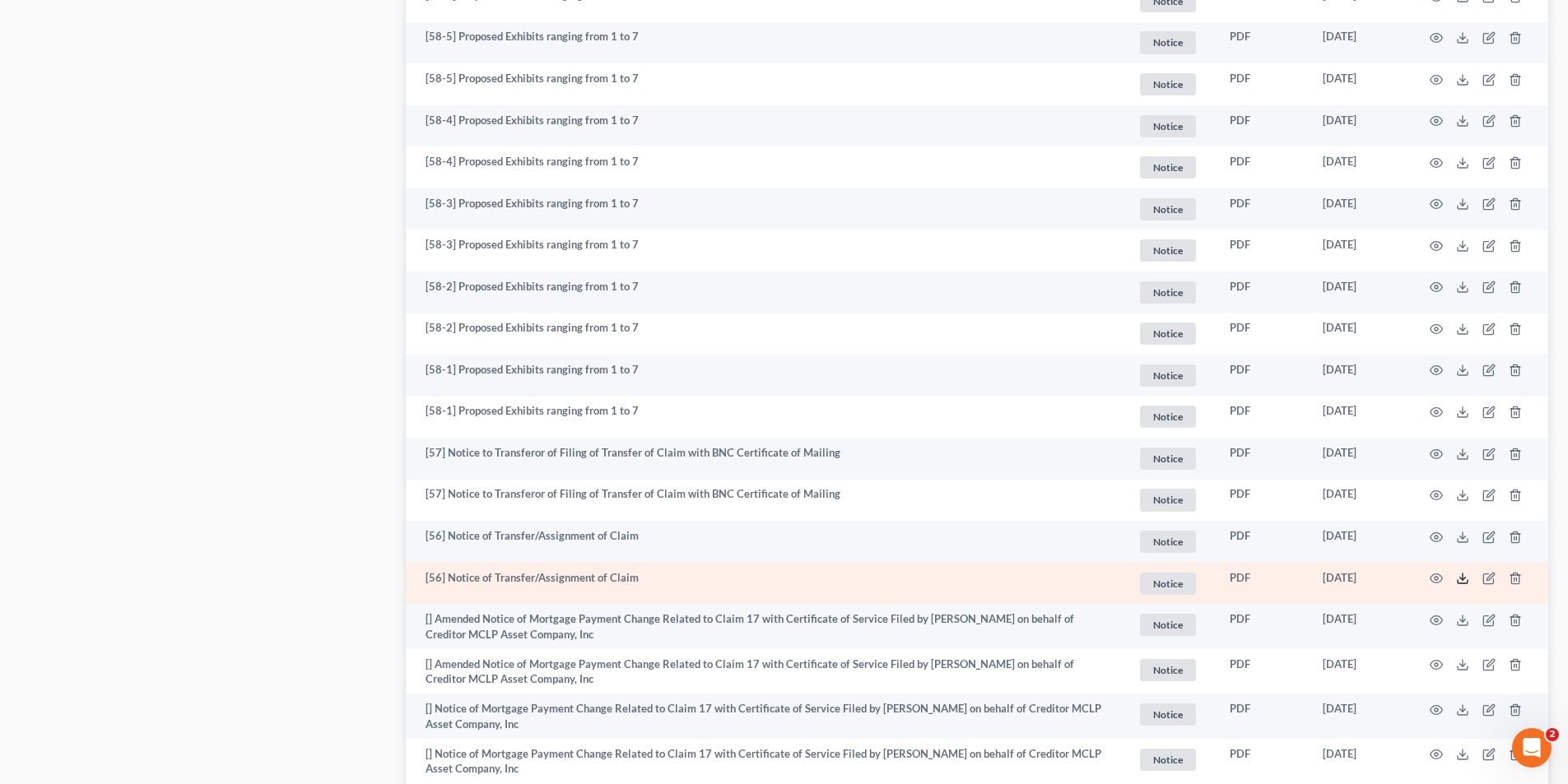
click at [1457, 575] on icon at bounding box center [1462, 578] width 13 height 13
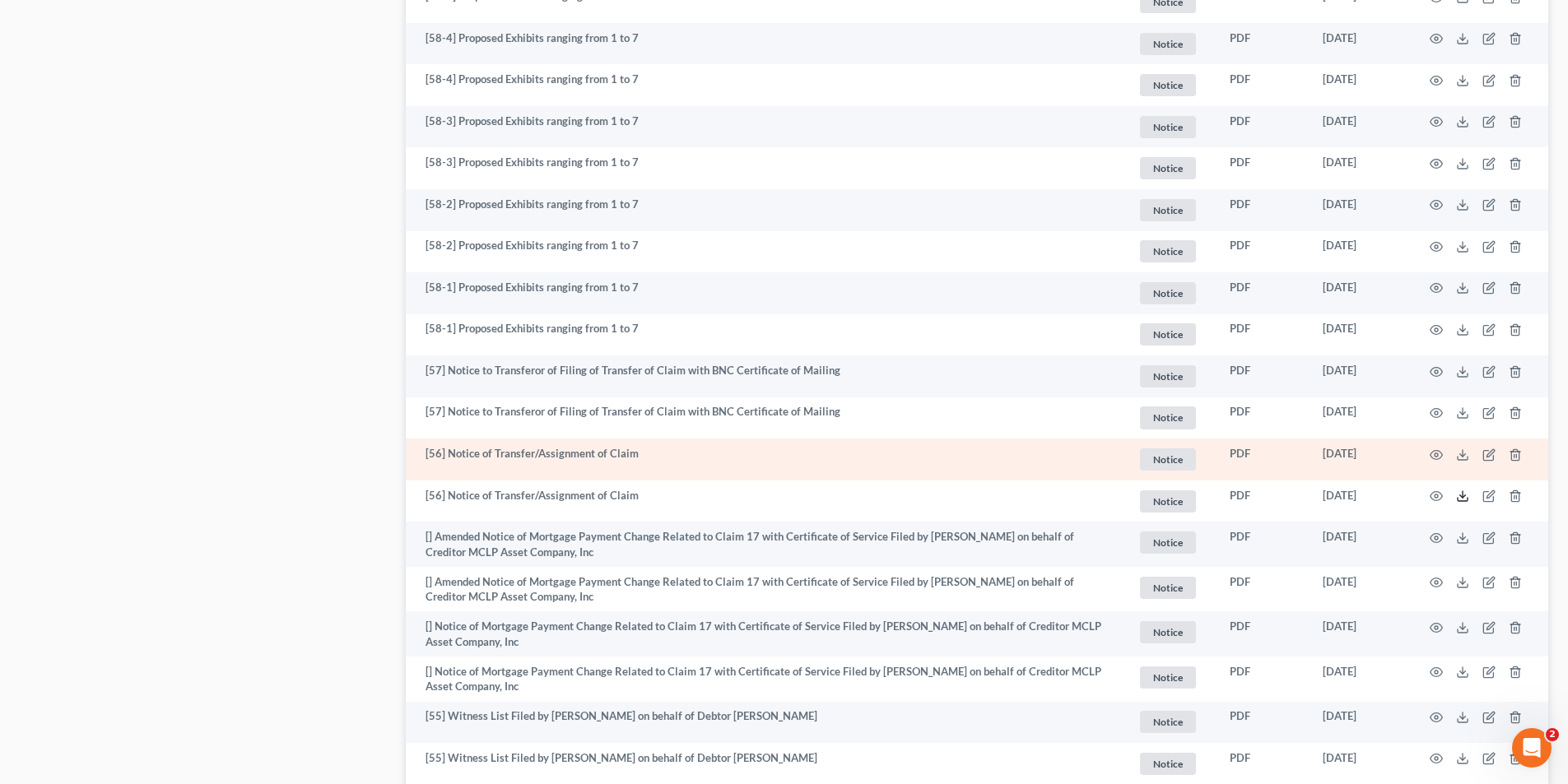
scroll to position [1593, 0]
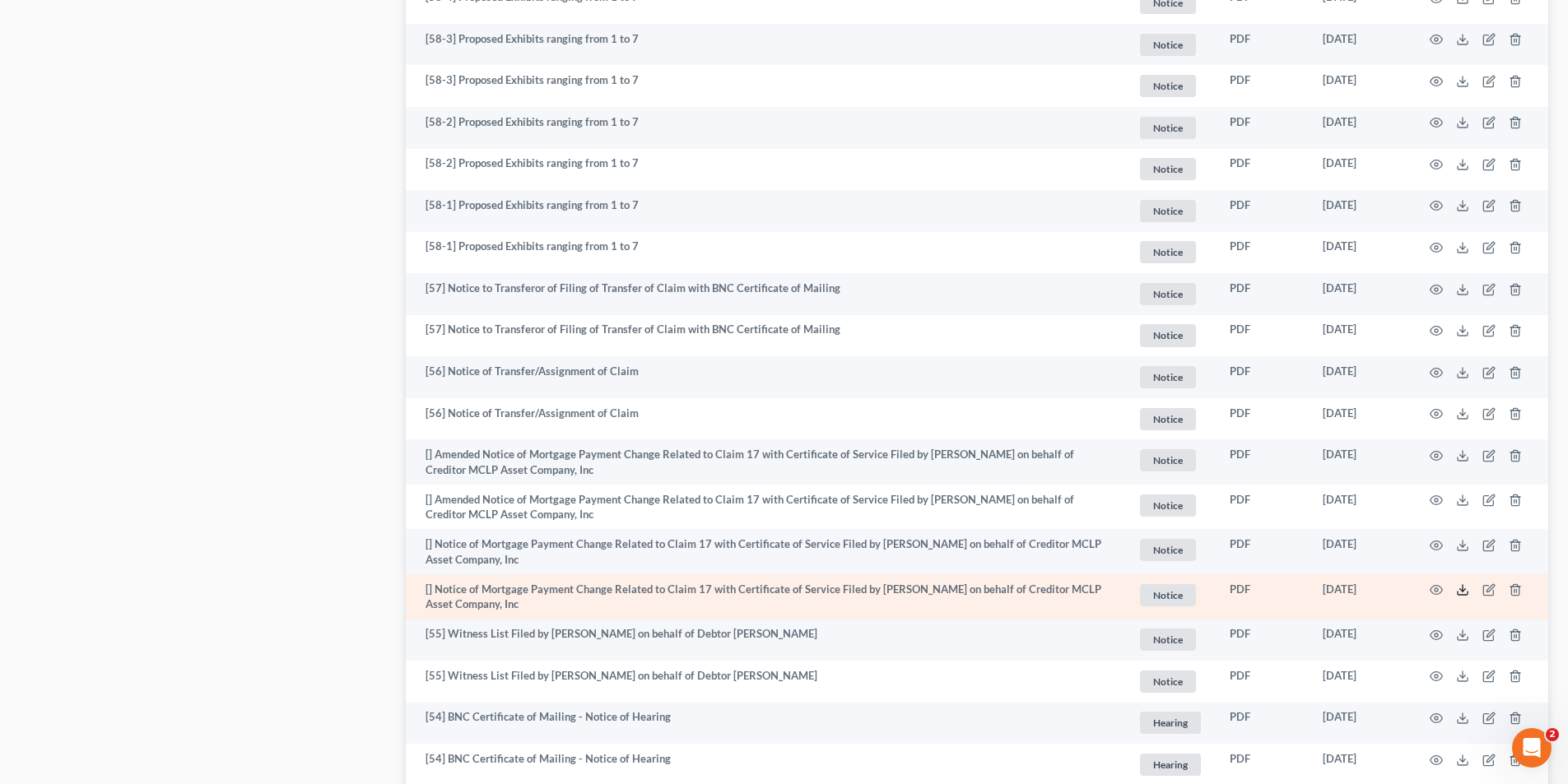
click at [1460, 588] on icon at bounding box center [1462, 589] width 13 height 13
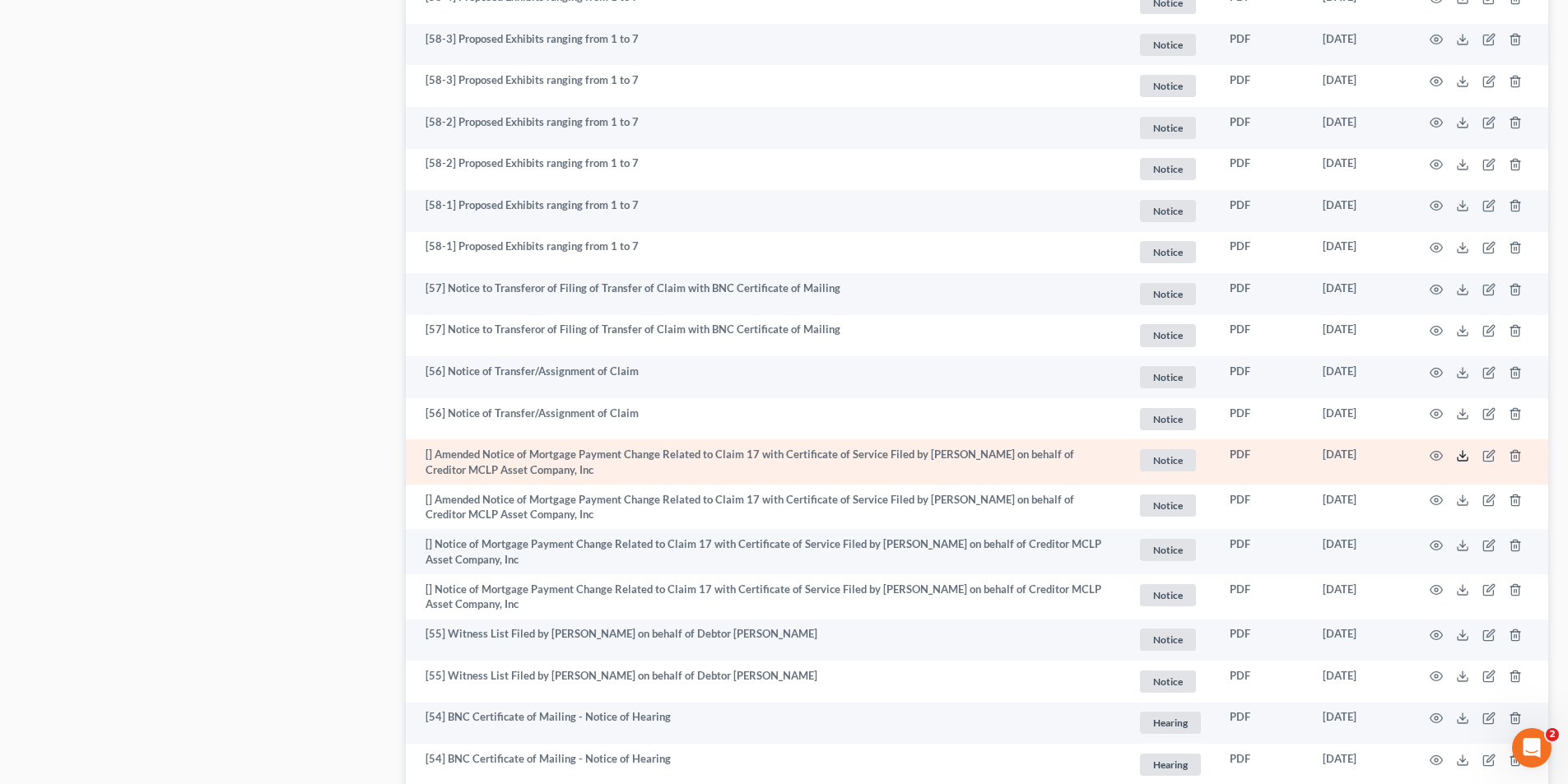
click at [1458, 452] on icon at bounding box center [1462, 455] width 13 height 13
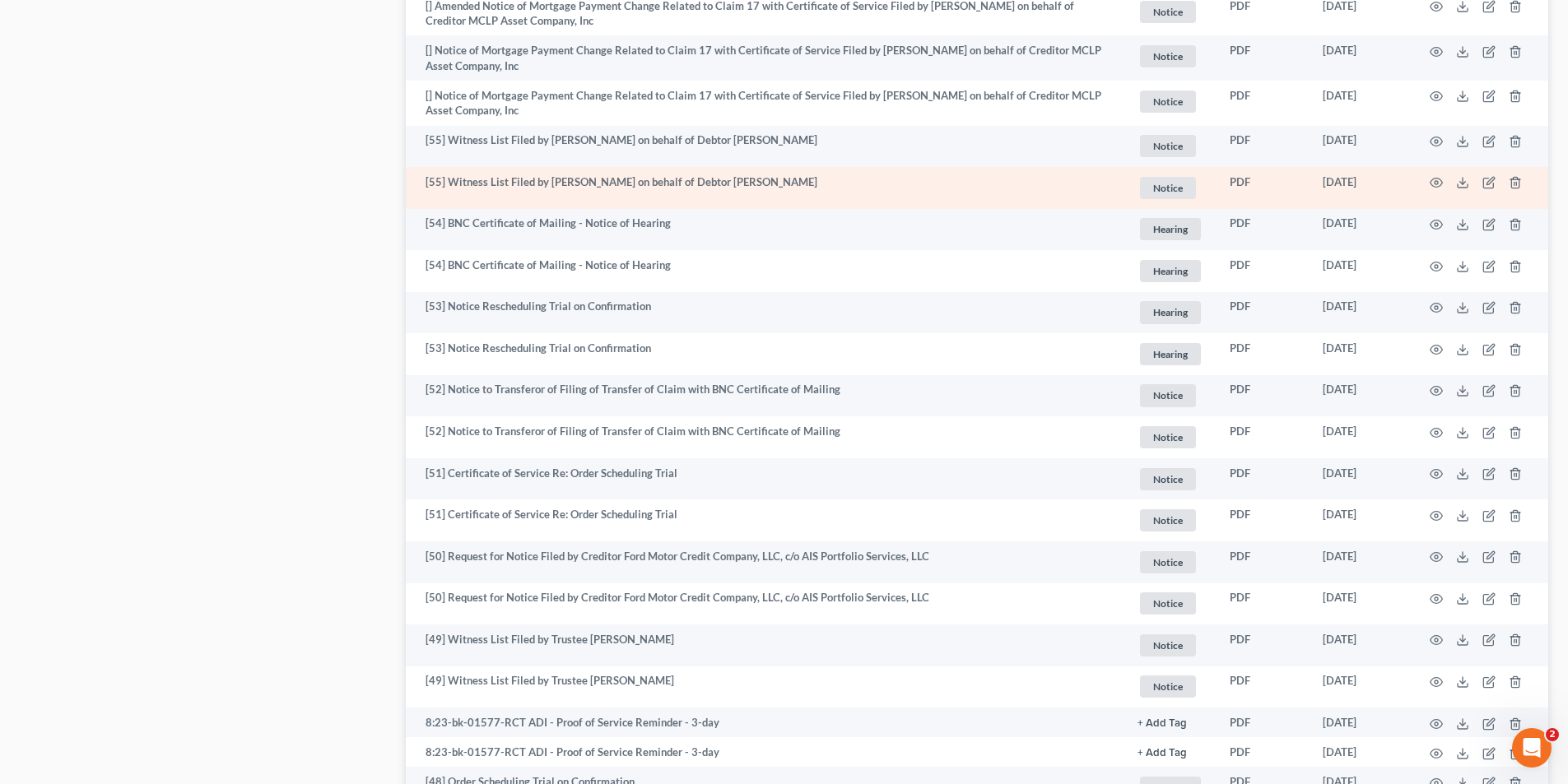
scroll to position [2169, 0]
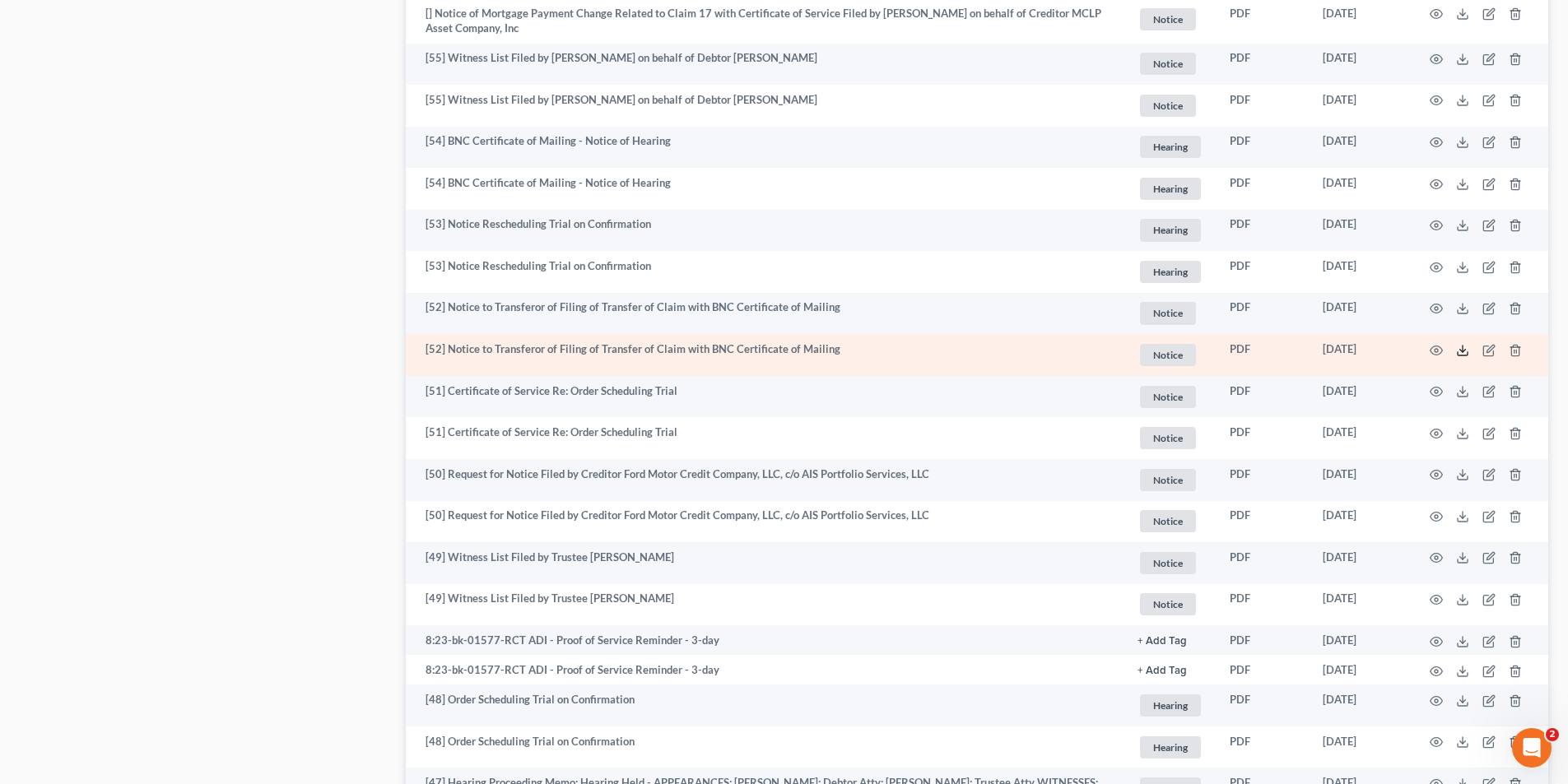
click at [1458, 347] on icon at bounding box center [1462, 350] width 13 height 13
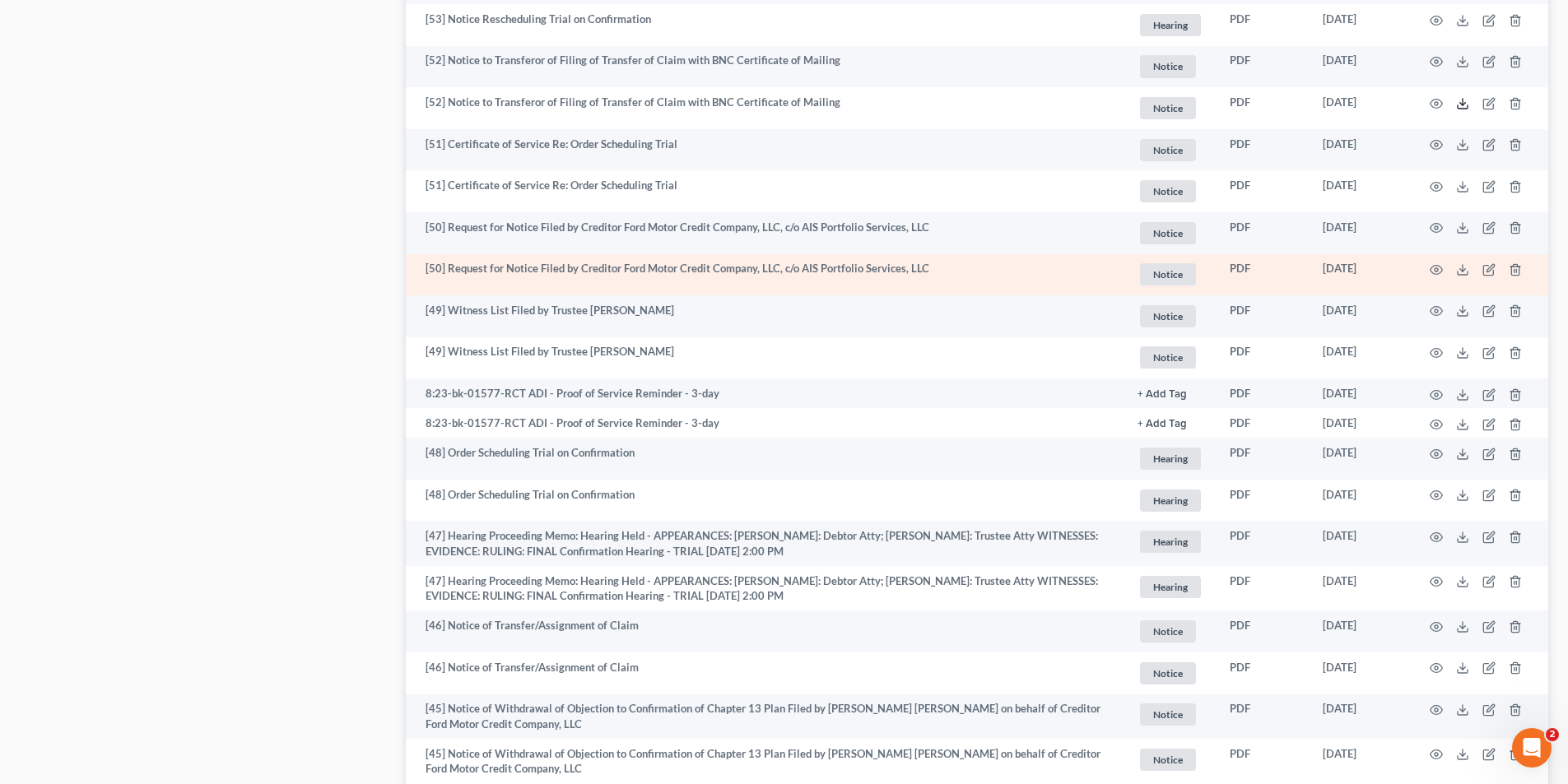
scroll to position [2581, 0]
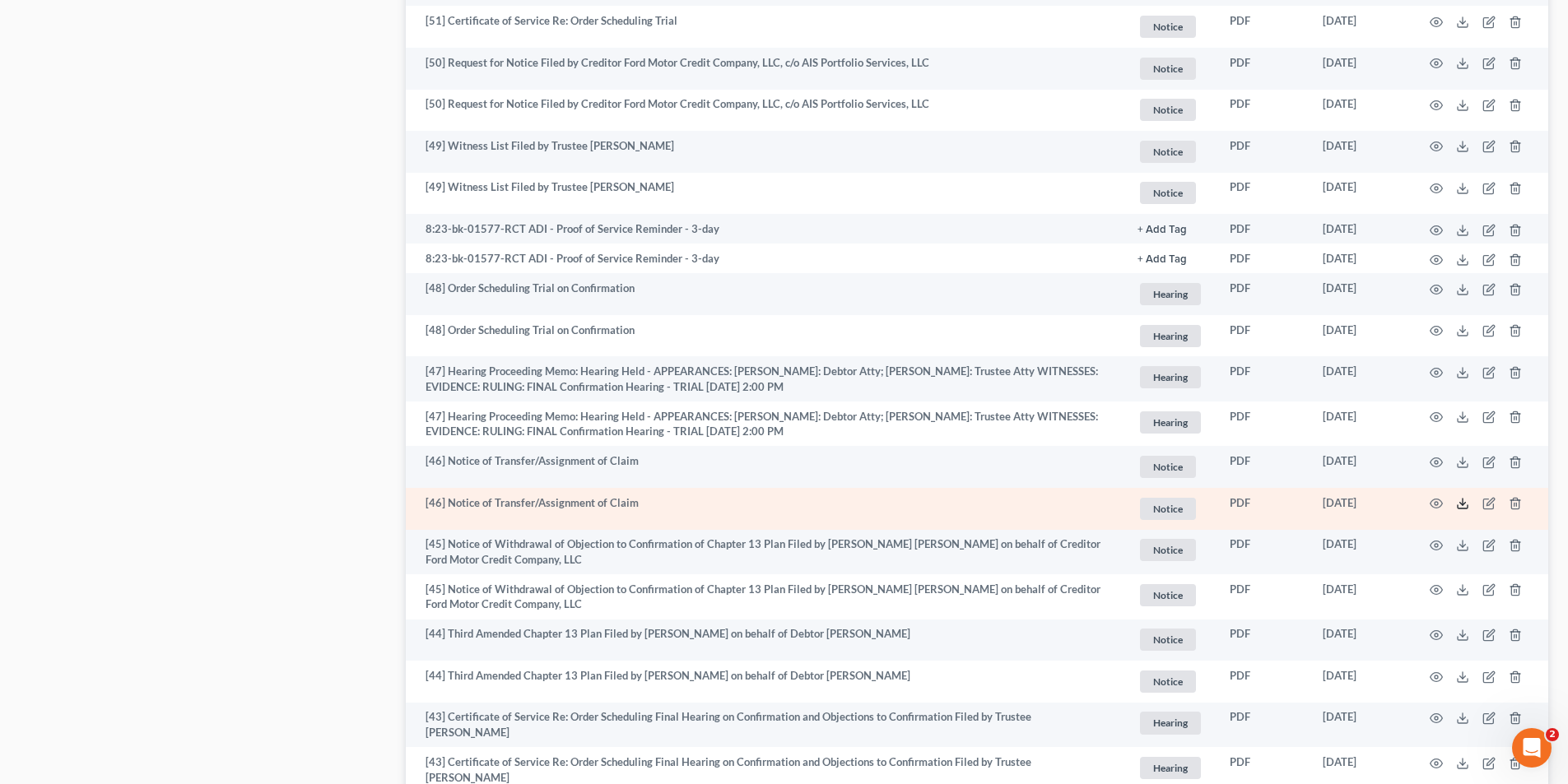
click at [1458, 500] on icon at bounding box center [1462, 503] width 13 height 13
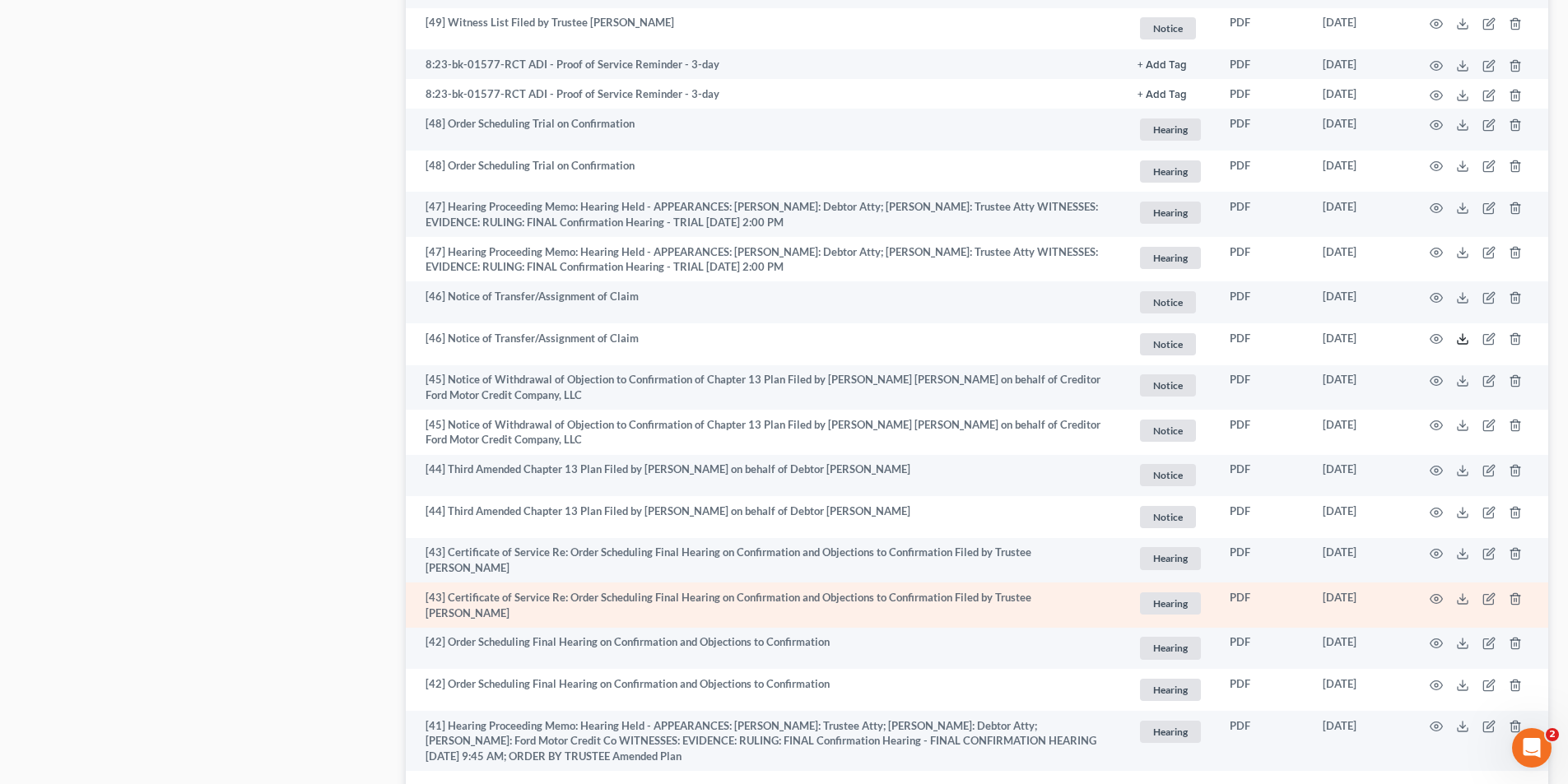
scroll to position [2827, 0]
